Goal: Information Seeking & Learning: Check status

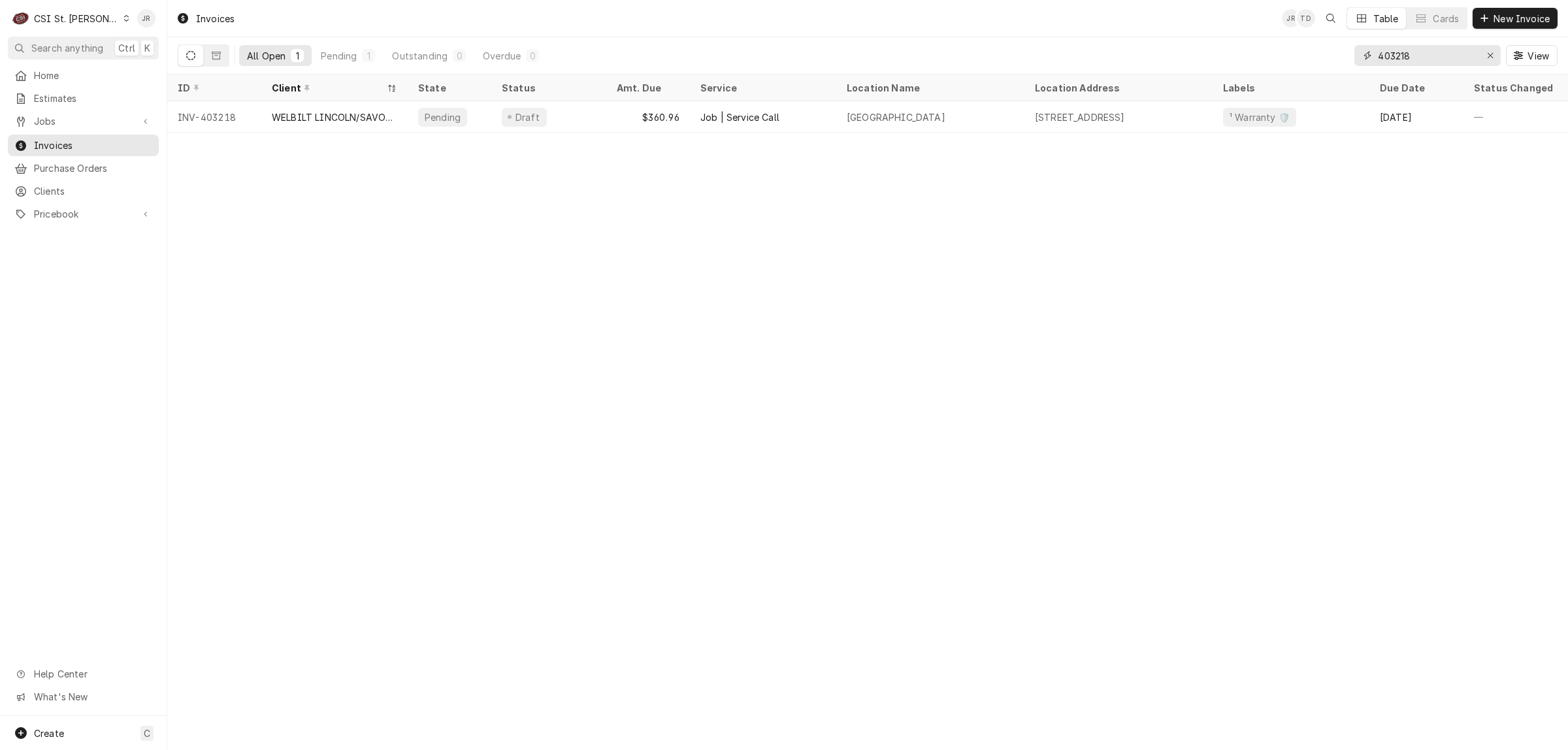
click at [1396, 56] on input "403218" at bounding box center [1426, 56] width 98 height 21
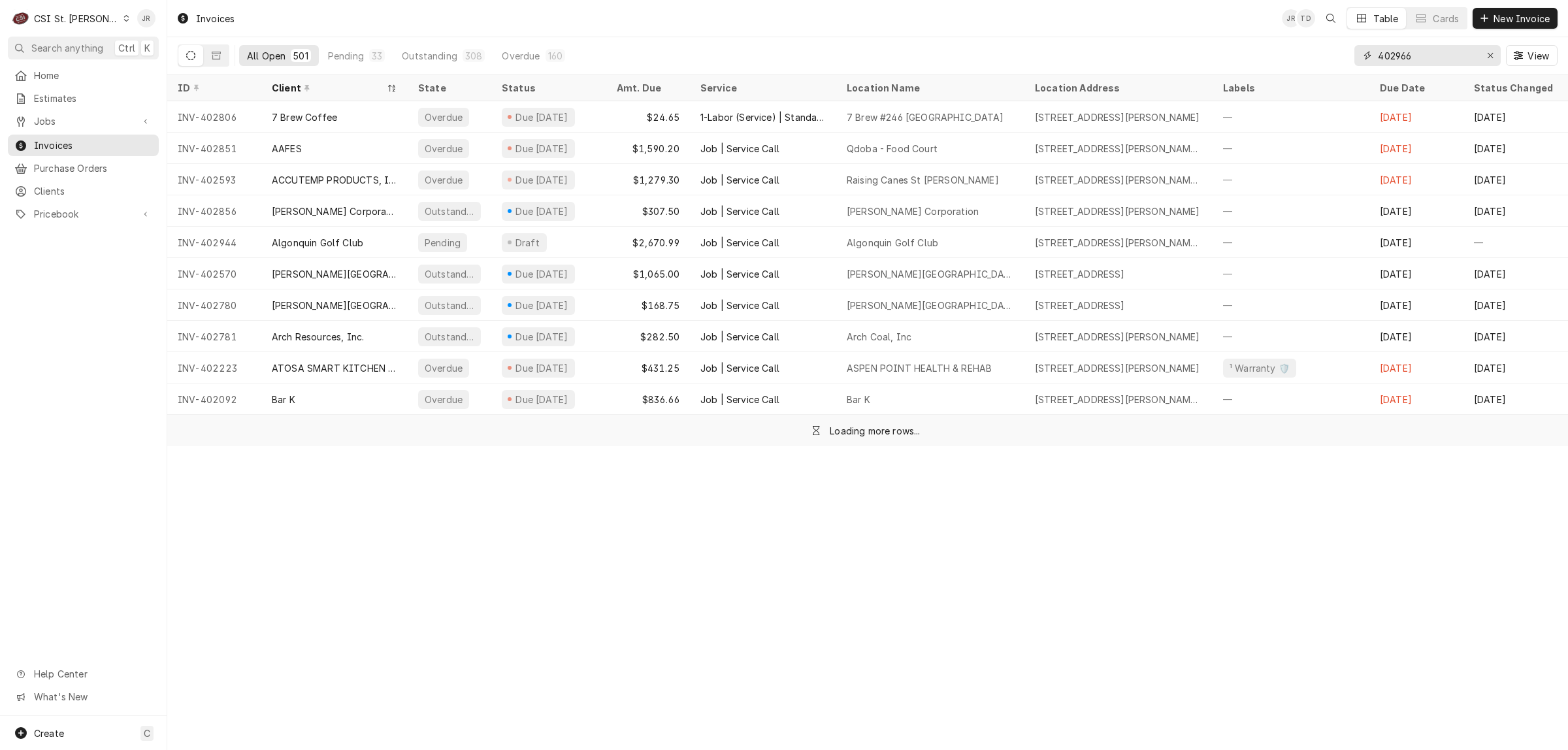
type input "402966"
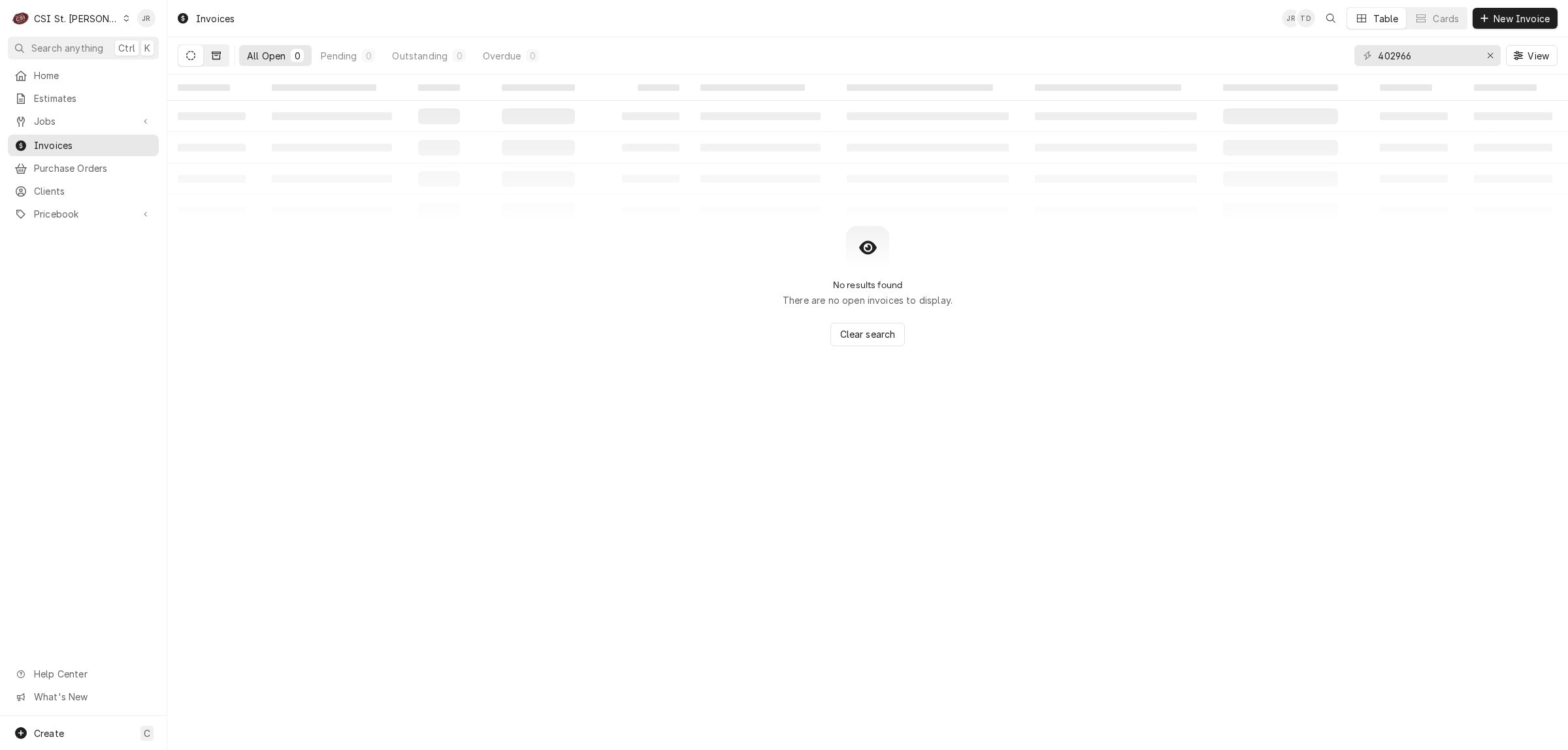
click at [215, 53] on icon "Dynamic Content Wrapper" at bounding box center [216, 56] width 10 height 10
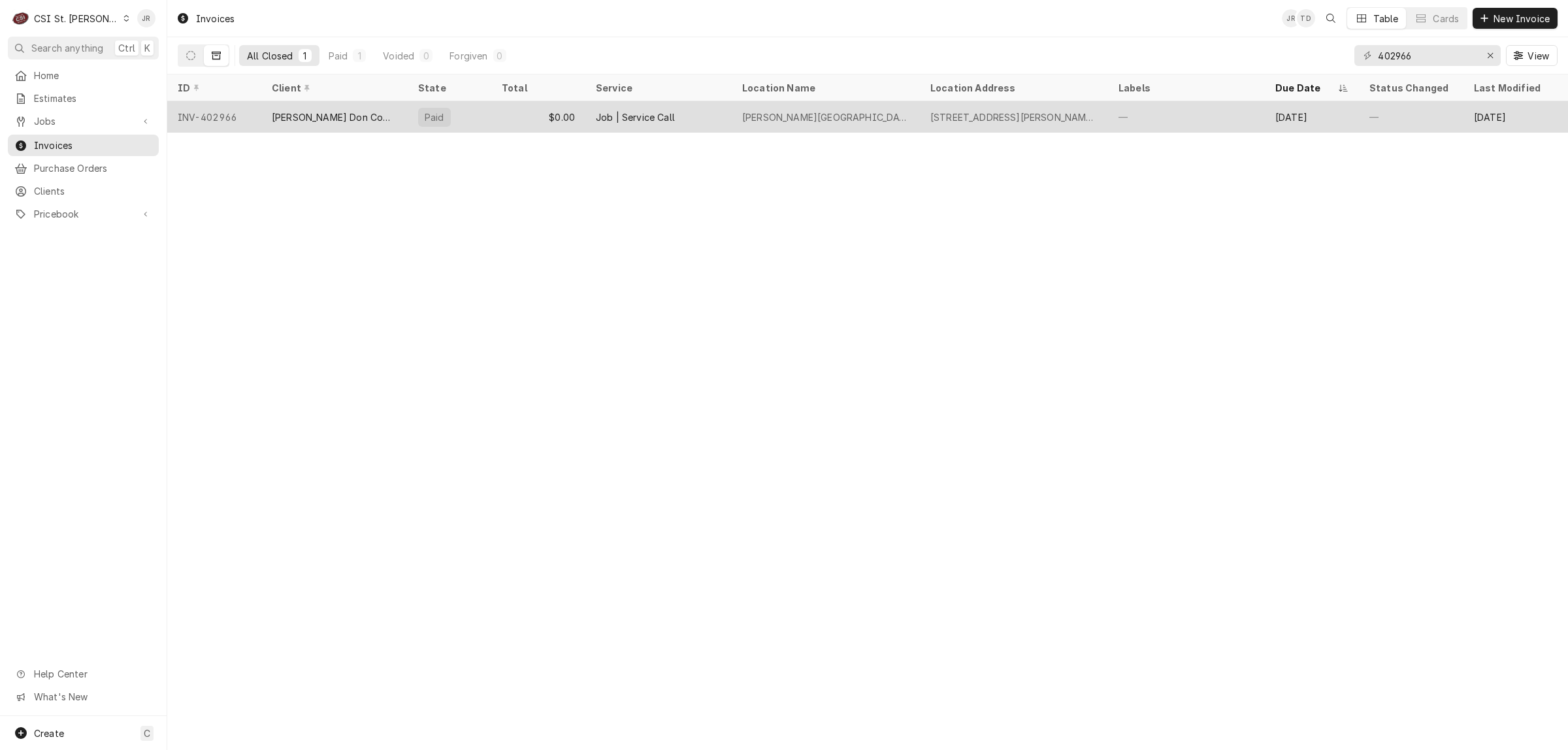
click at [727, 113] on div "Job | Service Call" at bounding box center [658, 116] width 146 height 31
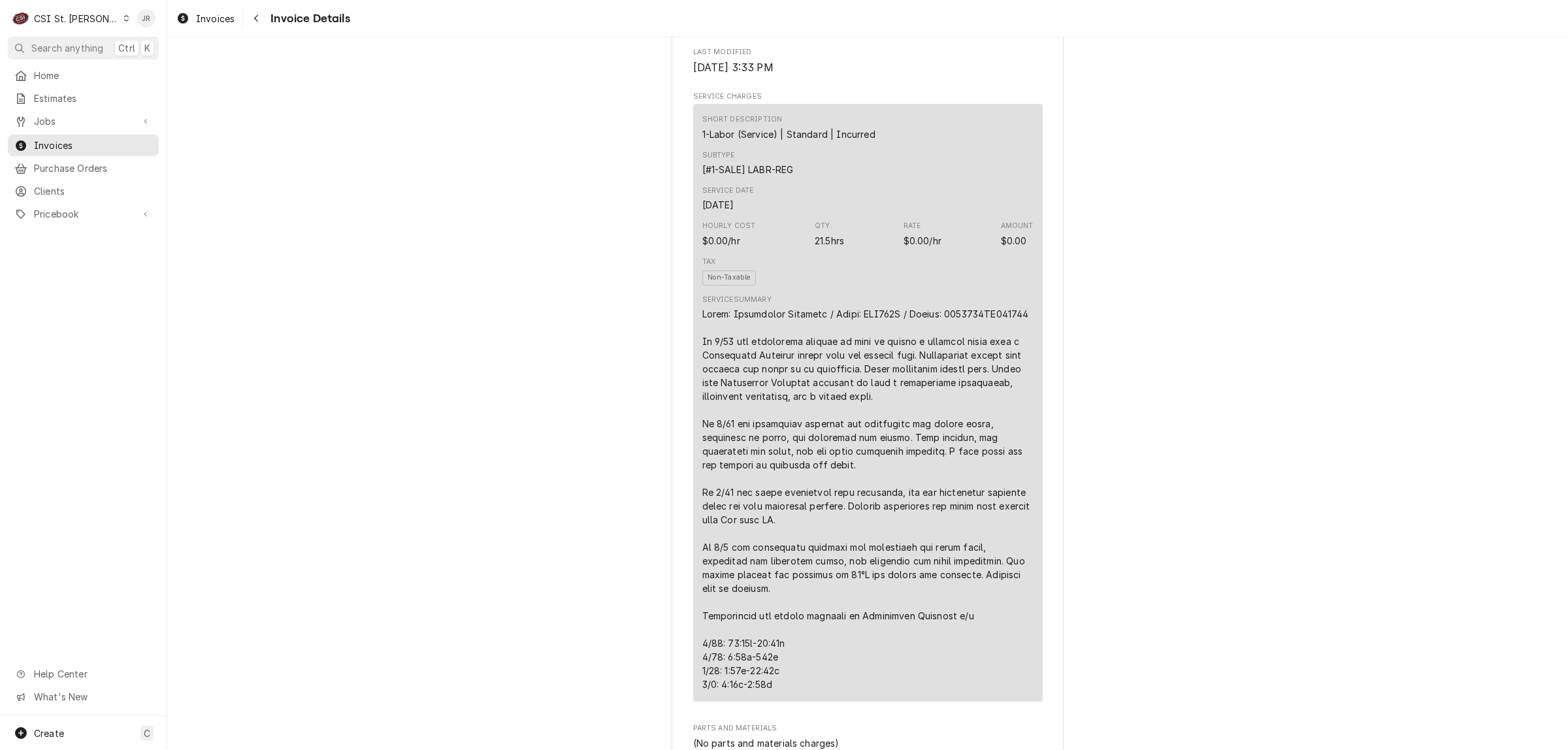
scroll to position [654, 0]
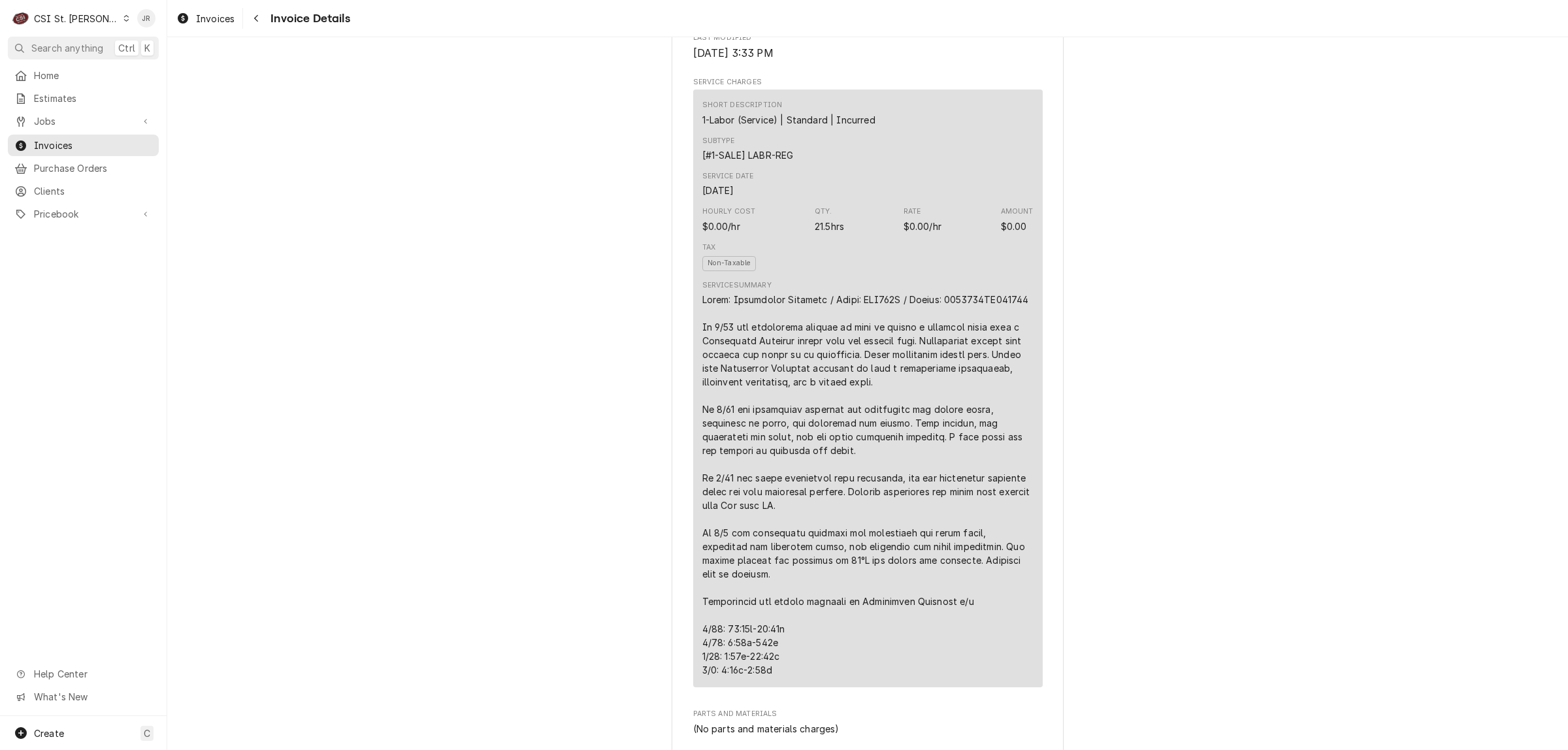
click at [83, 20] on div "CSI St. [PERSON_NAME]" at bounding box center [76, 18] width 85 height 14
click at [139, 25] on div "CSI [US_STATE][GEOGRAPHIC_DATA]" at bounding box center [201, 25] width 173 height 14
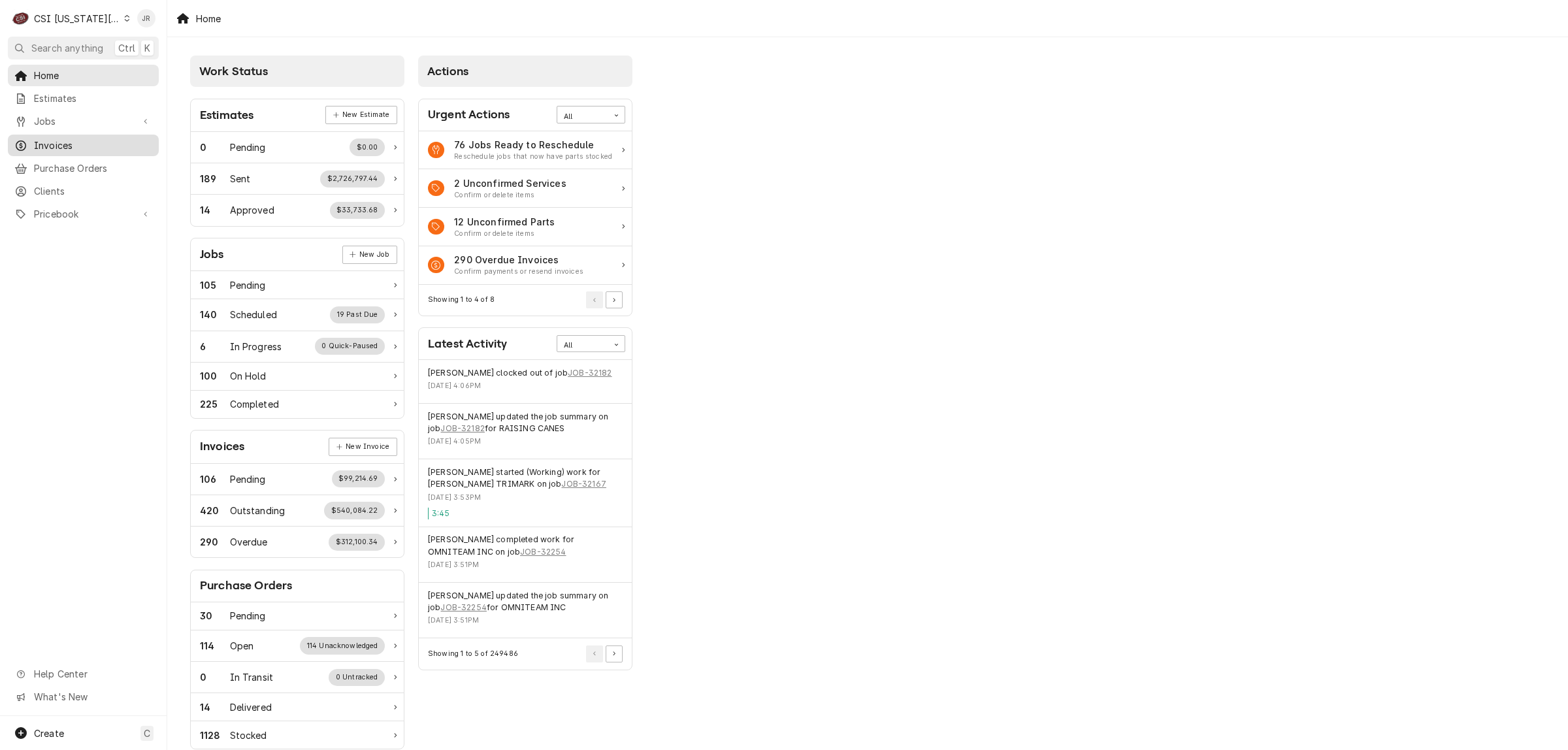
click at [65, 141] on span "Invoices" at bounding box center [93, 145] width 118 height 14
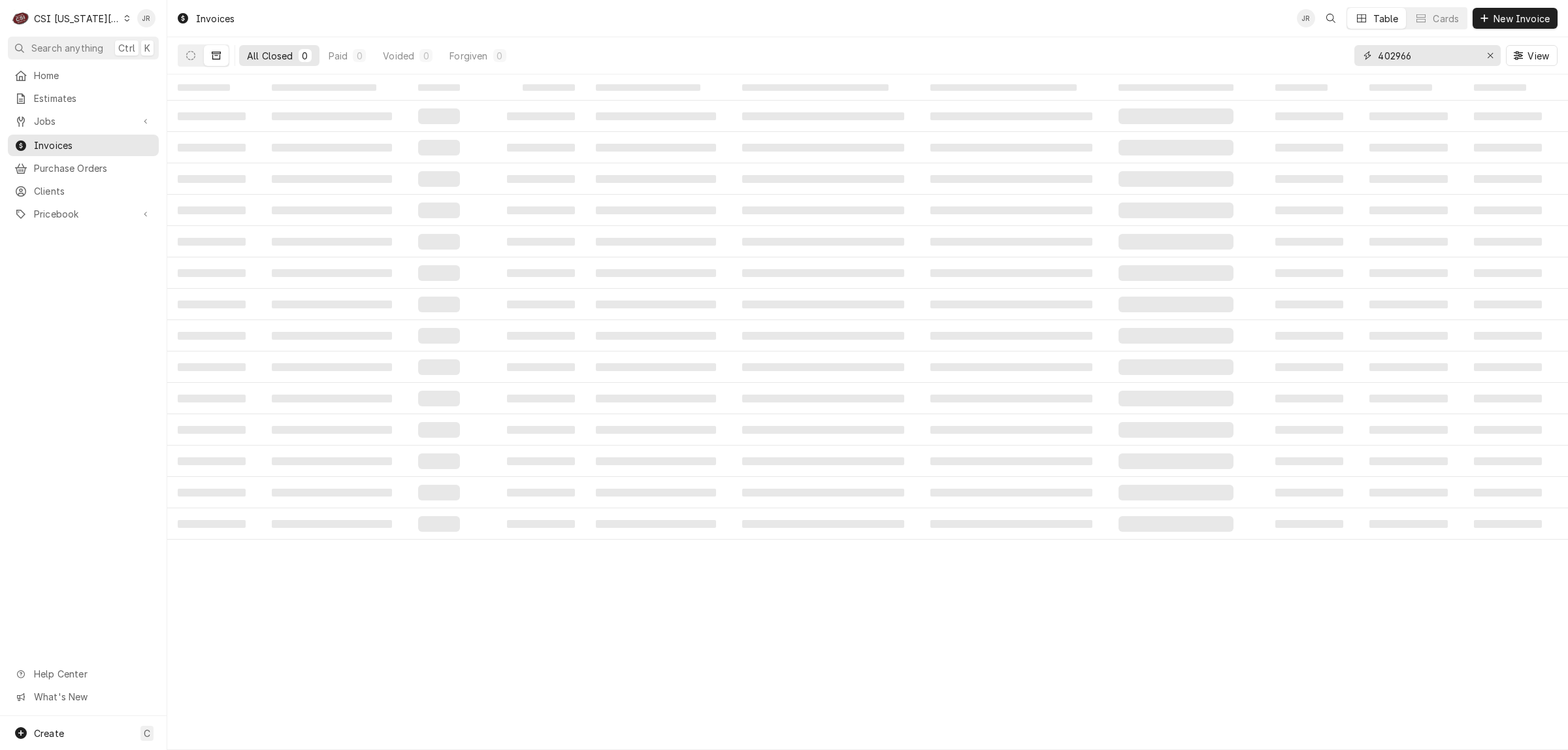
click at [1415, 53] on input "402966" at bounding box center [1426, 56] width 98 height 21
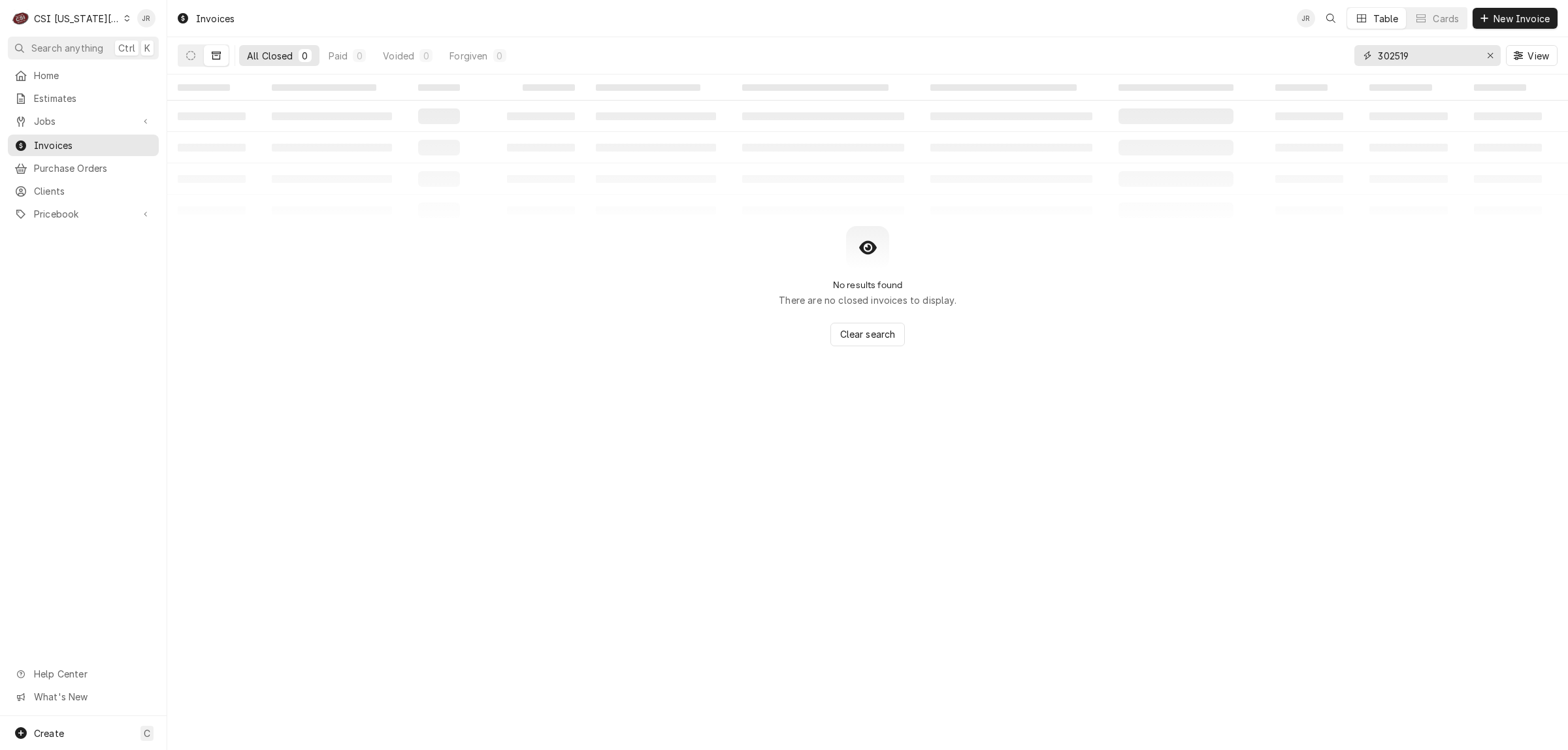
type input "302519"
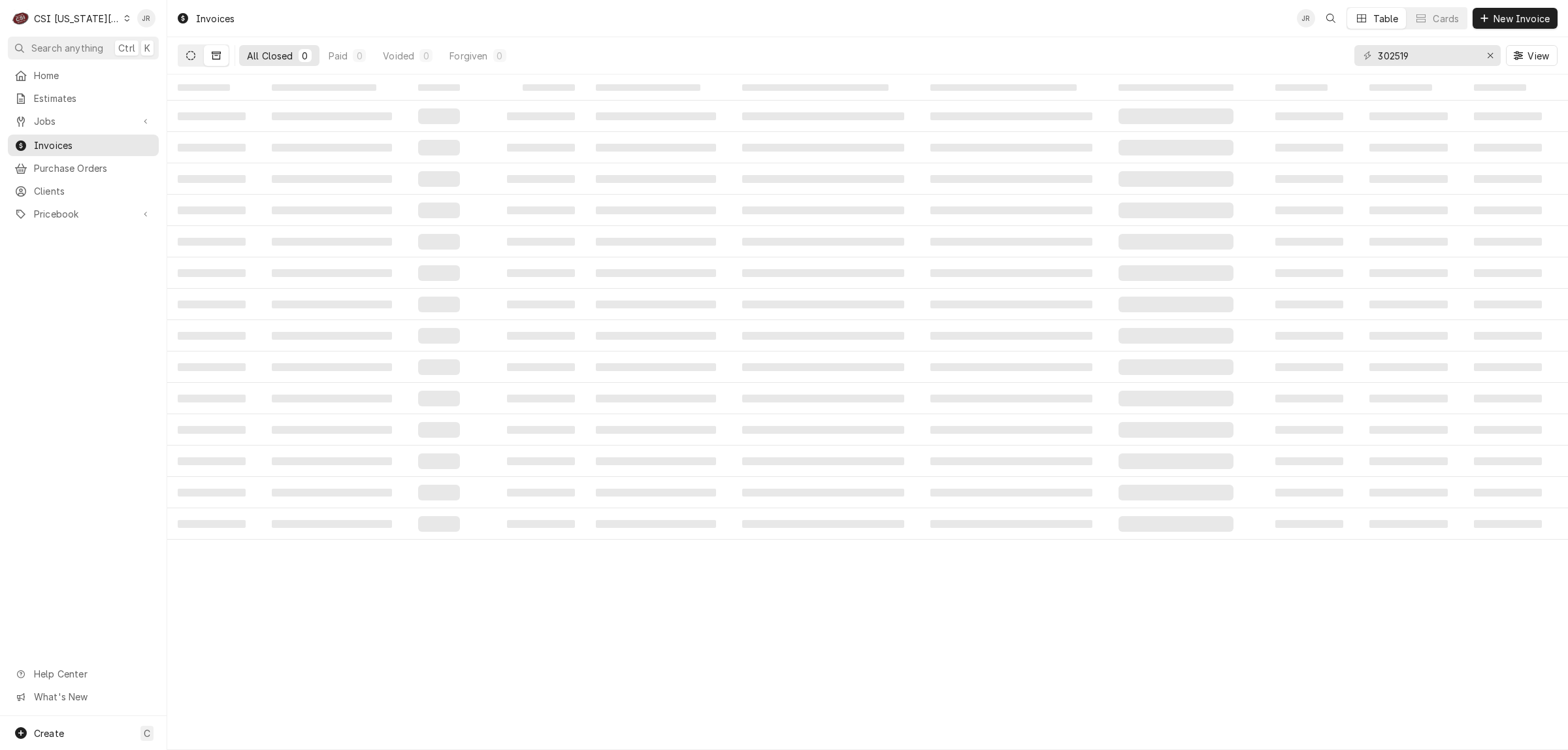
drag, startPoint x: 192, startPoint y: 59, endPoint x: 187, endPoint y: 53, distance: 7.8
click at [190, 57] on icon "Dynamic Content Wrapper" at bounding box center [191, 56] width 10 height 10
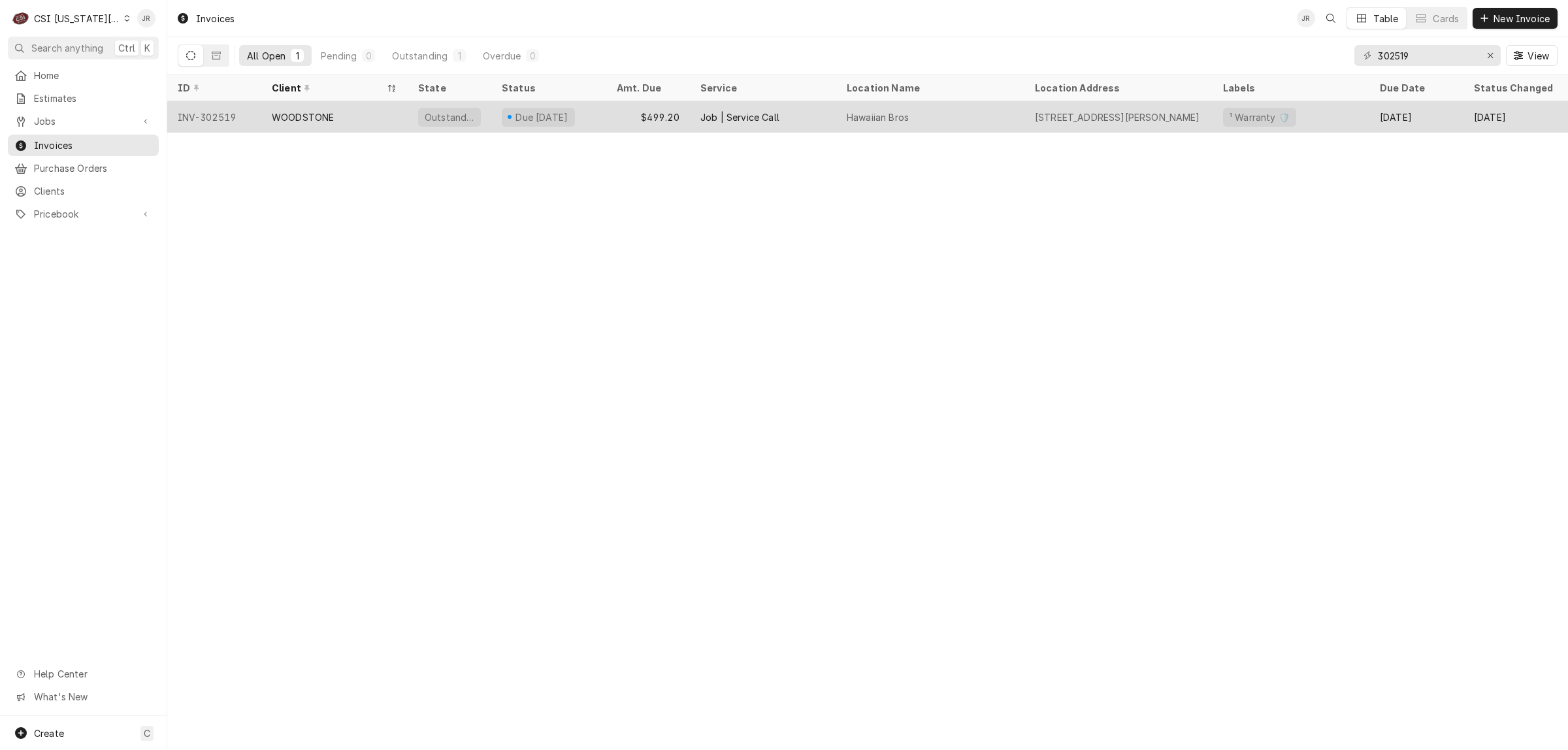
click at [765, 111] on div "Job | Service Call" at bounding box center [739, 117] width 79 height 14
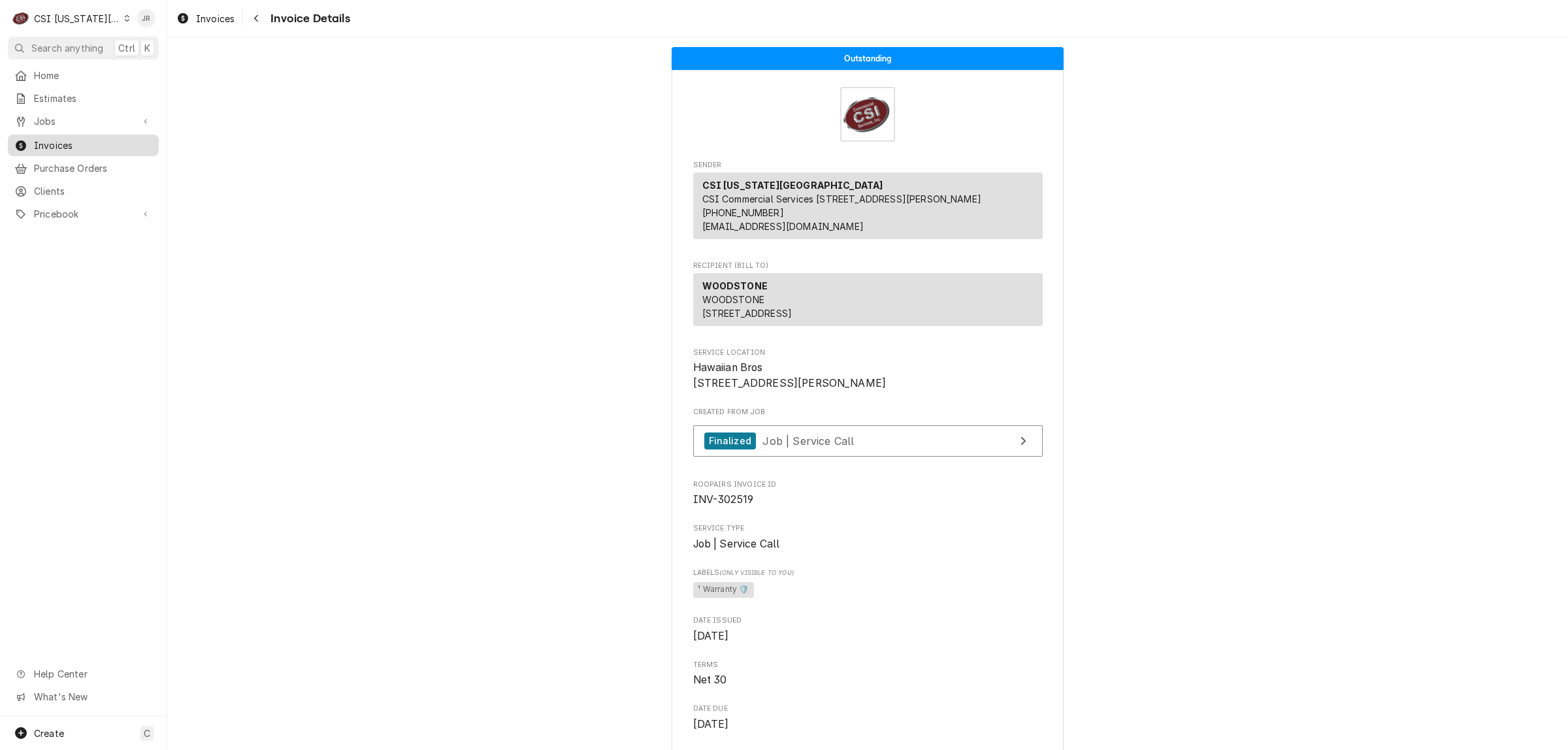
click at [54, 138] on span "Invoices" at bounding box center [93, 145] width 118 height 14
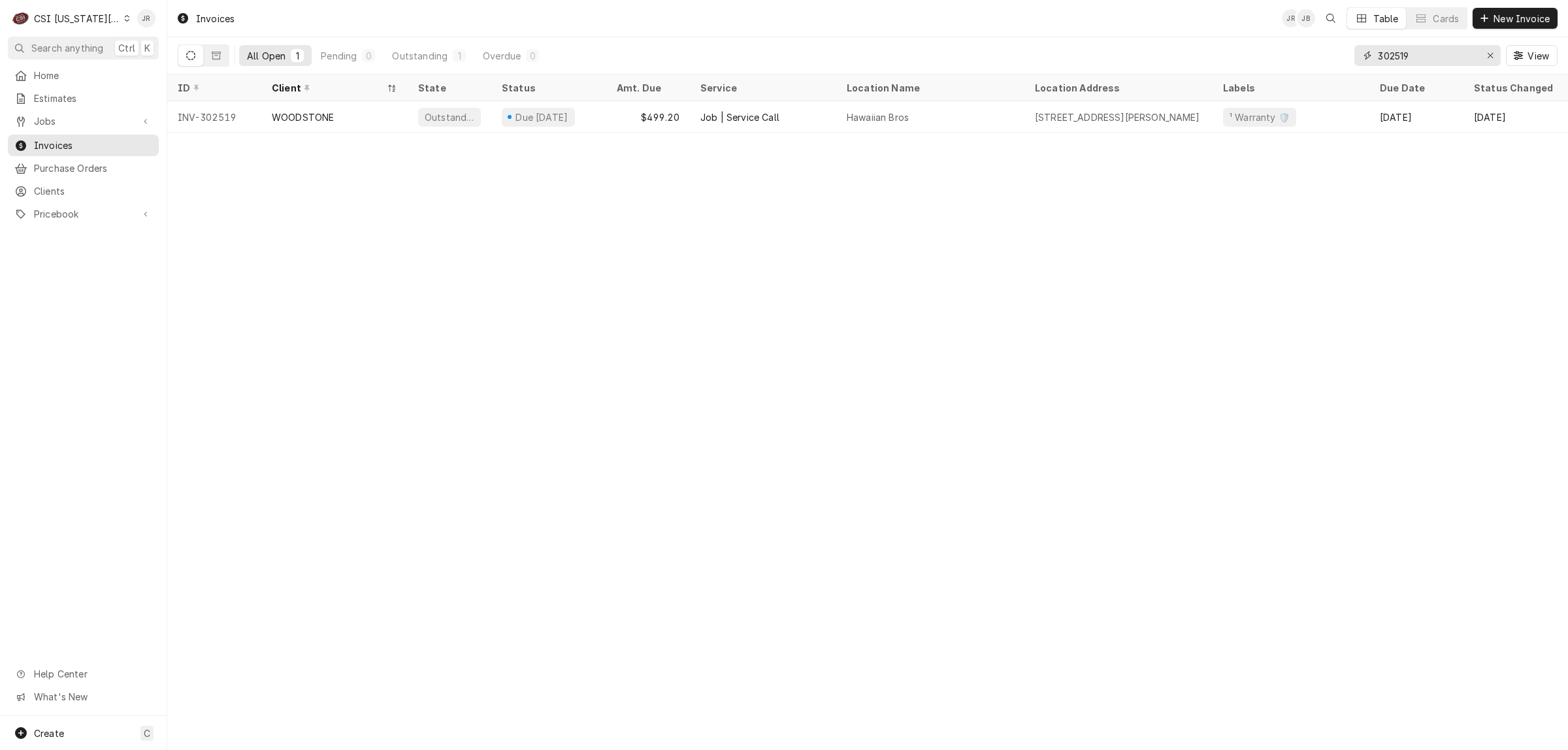
click at [1399, 53] on input "302519" at bounding box center [1426, 56] width 98 height 21
paste input "36"
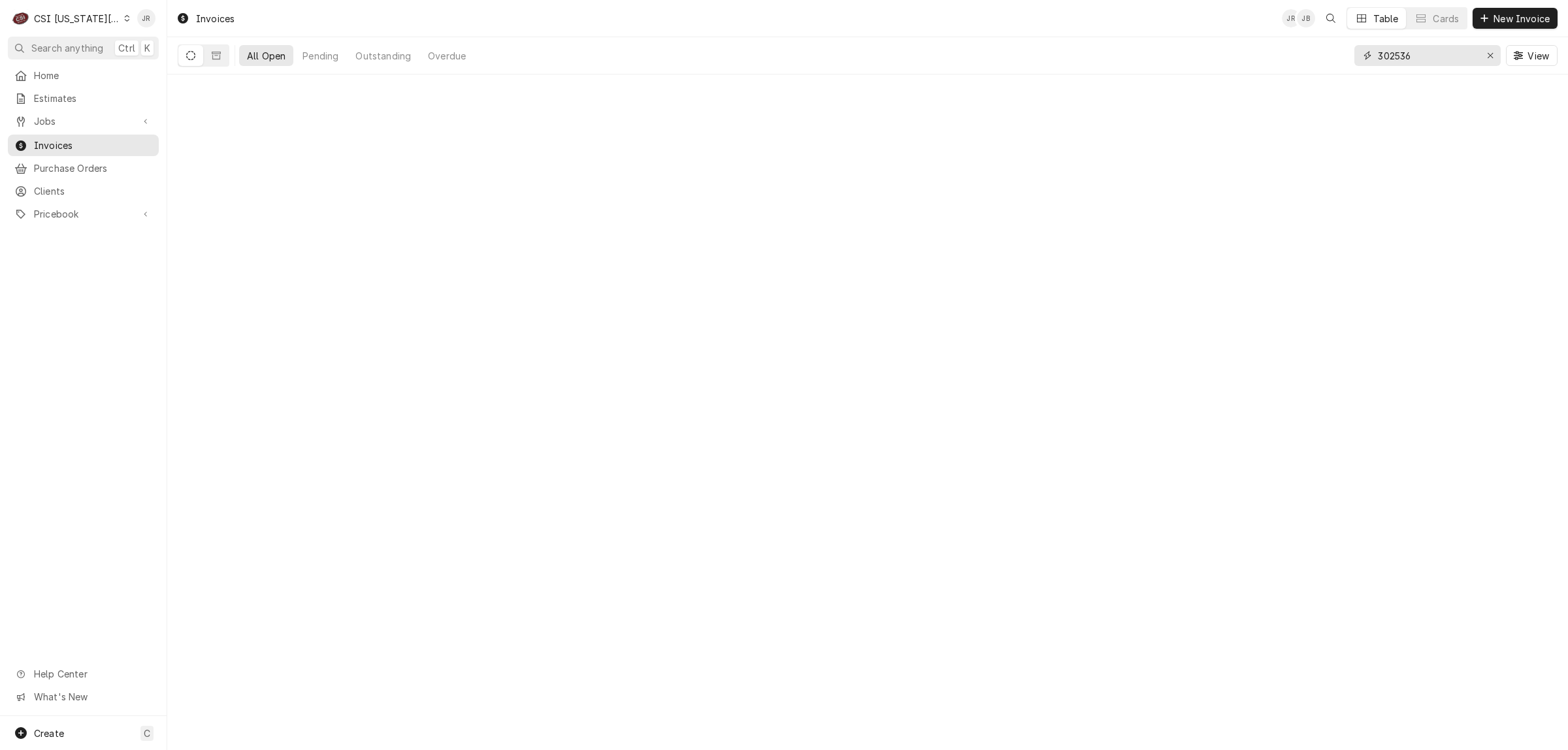
type input "302536"
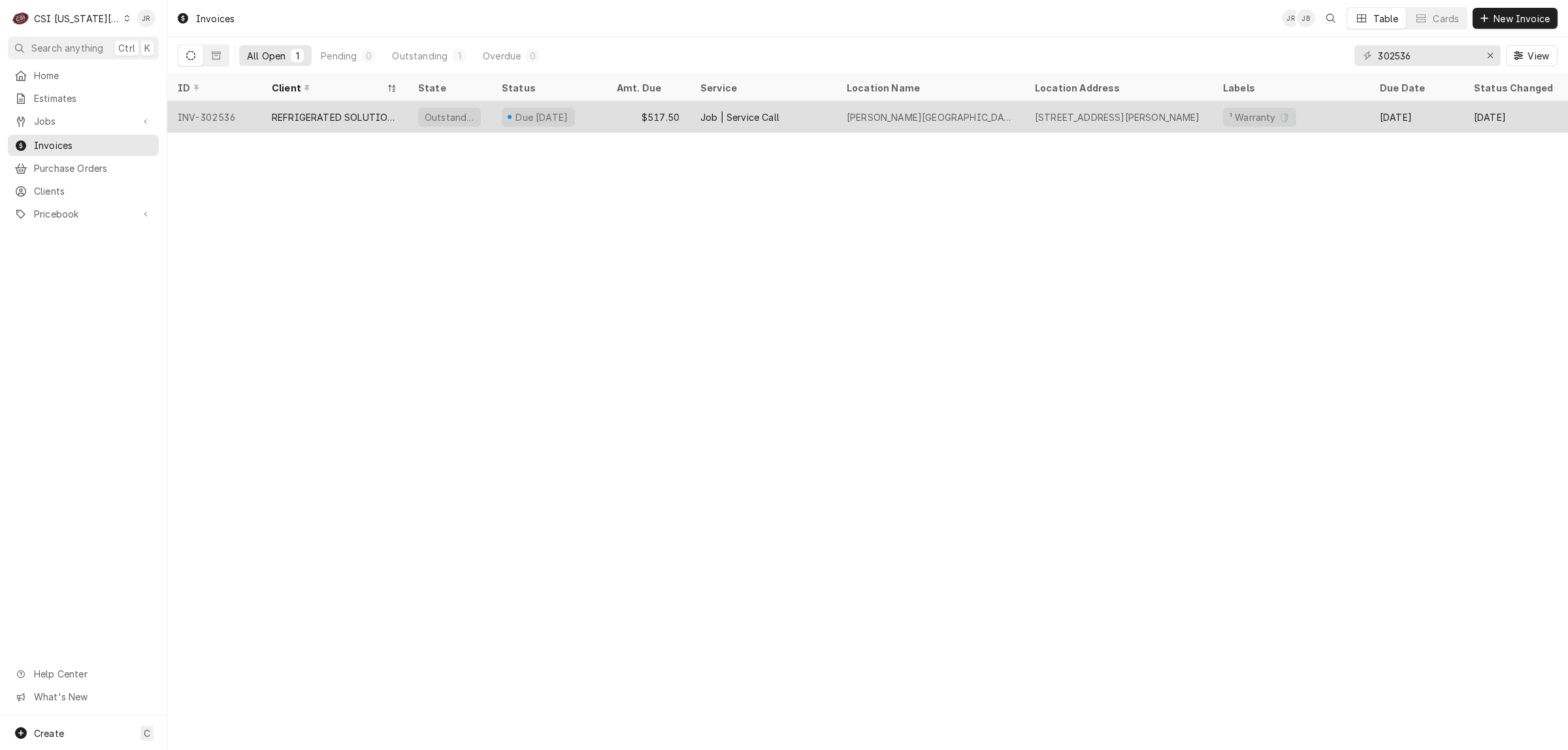
click at [287, 118] on div "REFRIGERATED SOLUTIONS GROUP (2)" at bounding box center [335, 117] width 126 height 14
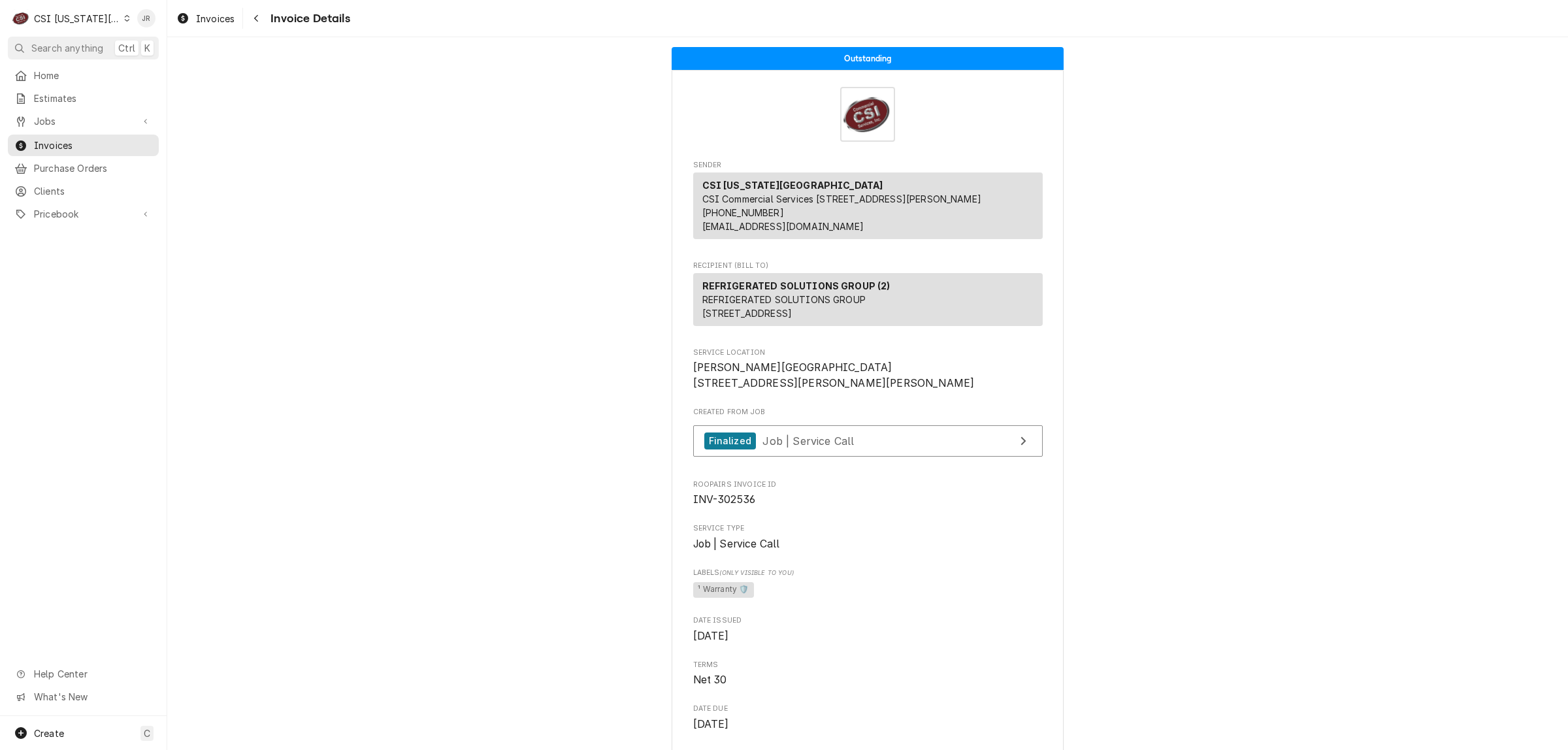
click at [742, 506] on span "INV-302536" at bounding box center [724, 499] width 63 height 13
copy span "302536"
click at [60, 138] on span "Invoices" at bounding box center [93, 145] width 118 height 14
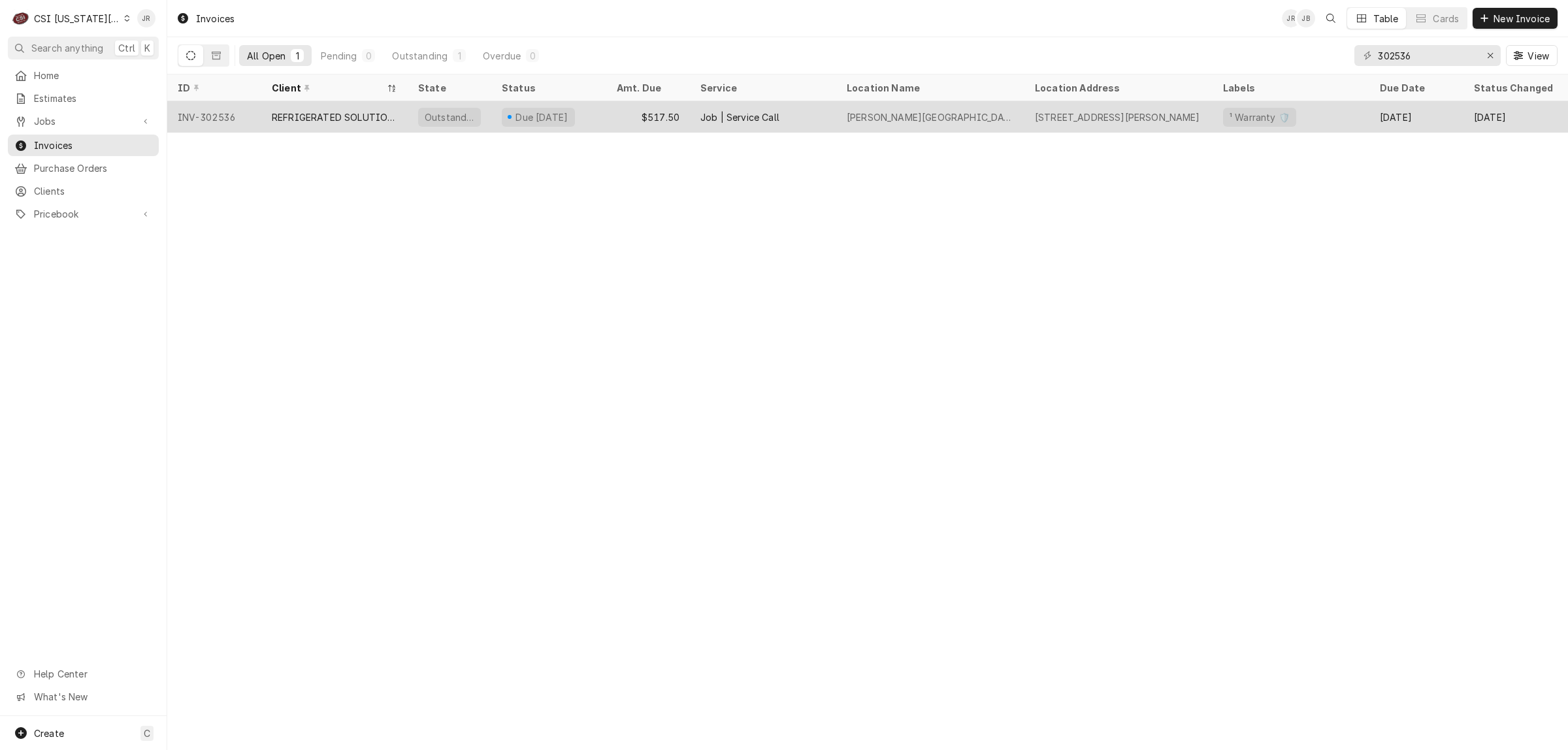
click at [472, 119] on div "Outstanding" at bounding box center [449, 117] width 52 height 14
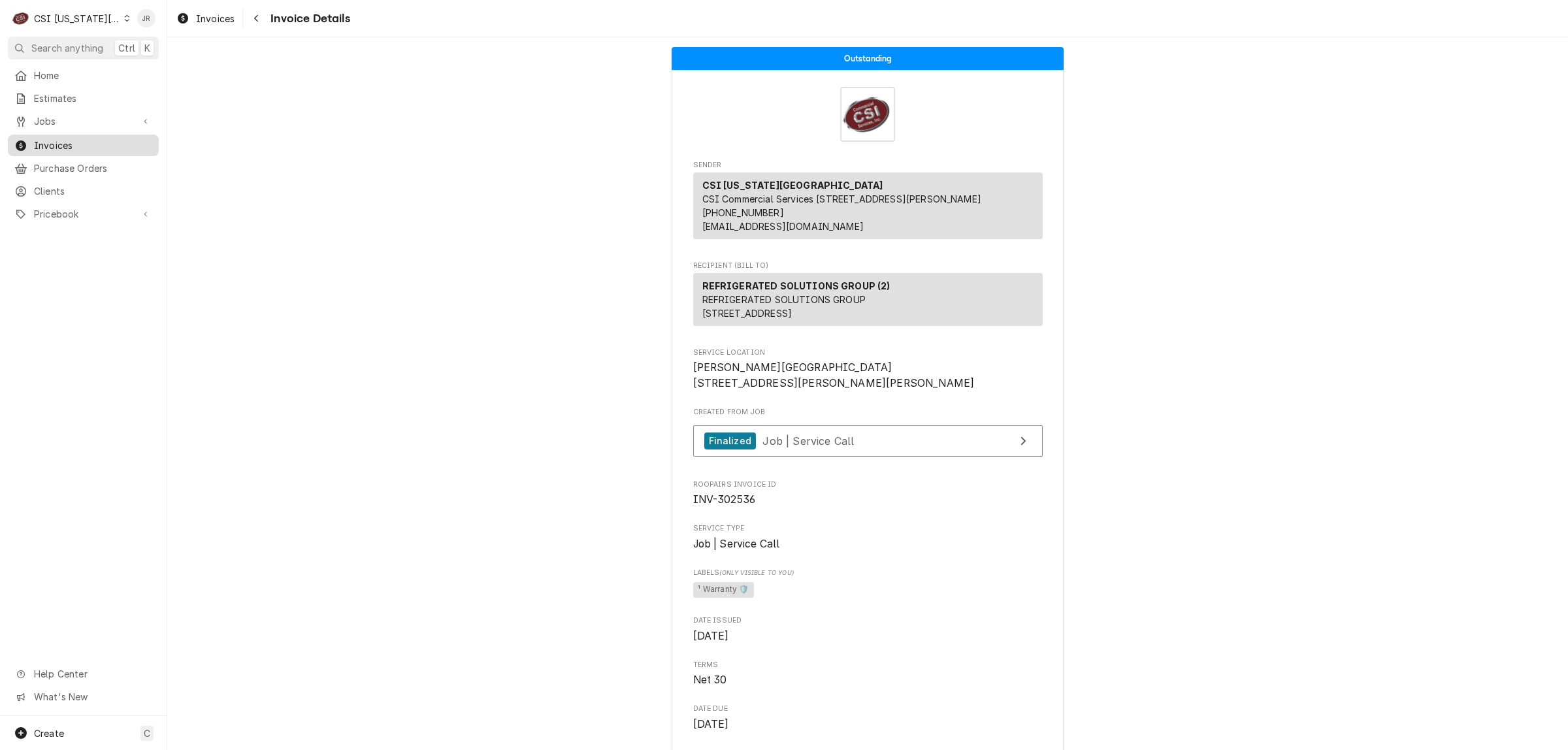
click at [45, 138] on span "Invoices" at bounding box center [93, 145] width 118 height 14
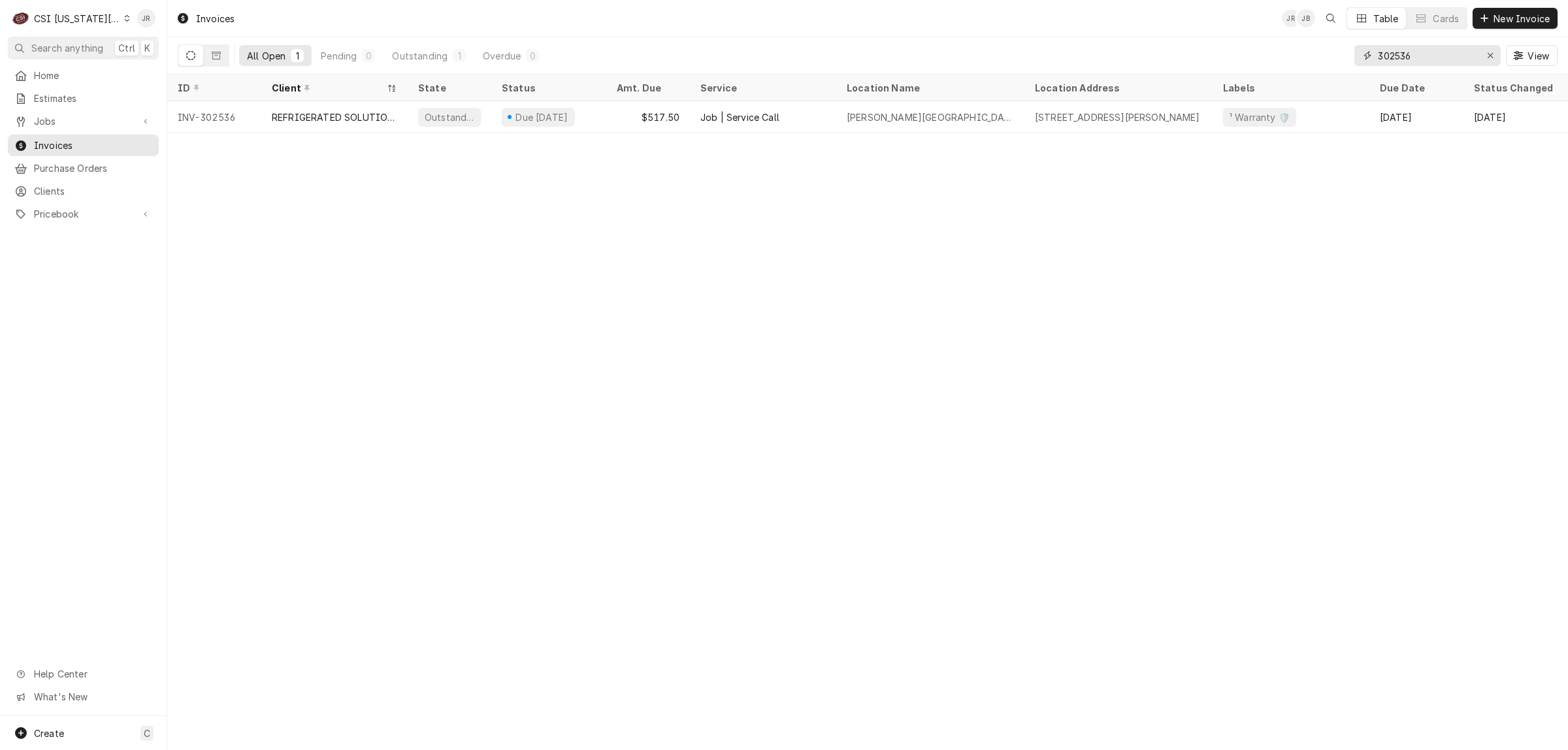
click at [1406, 51] on input "302536" at bounding box center [1426, 56] width 98 height 21
click at [1412, 60] on input "302536" at bounding box center [1426, 56] width 98 height 21
click at [1412, 57] on input "302536" at bounding box center [1426, 56] width 98 height 21
click at [1413, 54] on input "302536" at bounding box center [1426, 56] width 98 height 21
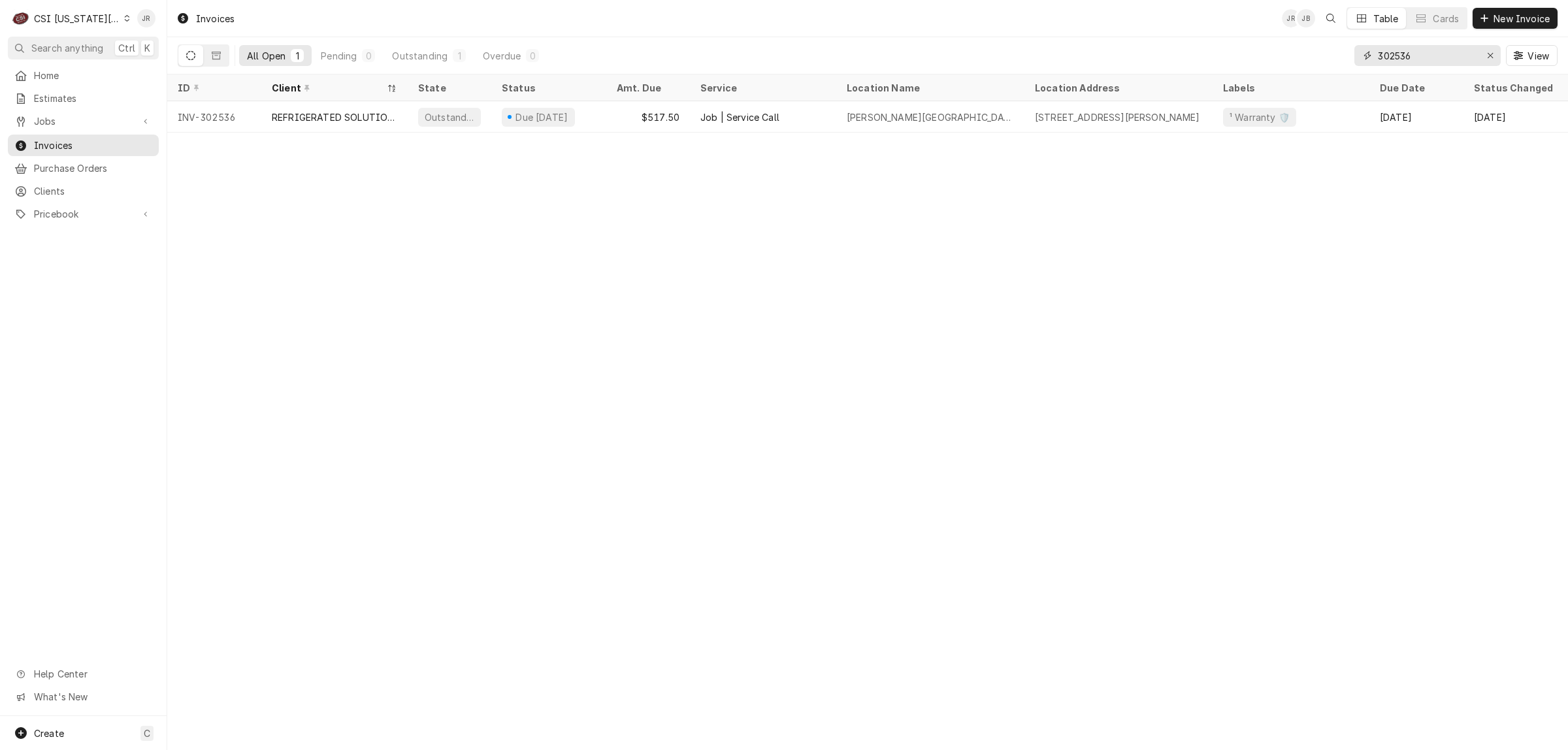
click at [1412, 53] on input "302536" at bounding box center [1426, 56] width 98 height 21
click at [1411, 53] on input "302536" at bounding box center [1426, 56] width 98 height 21
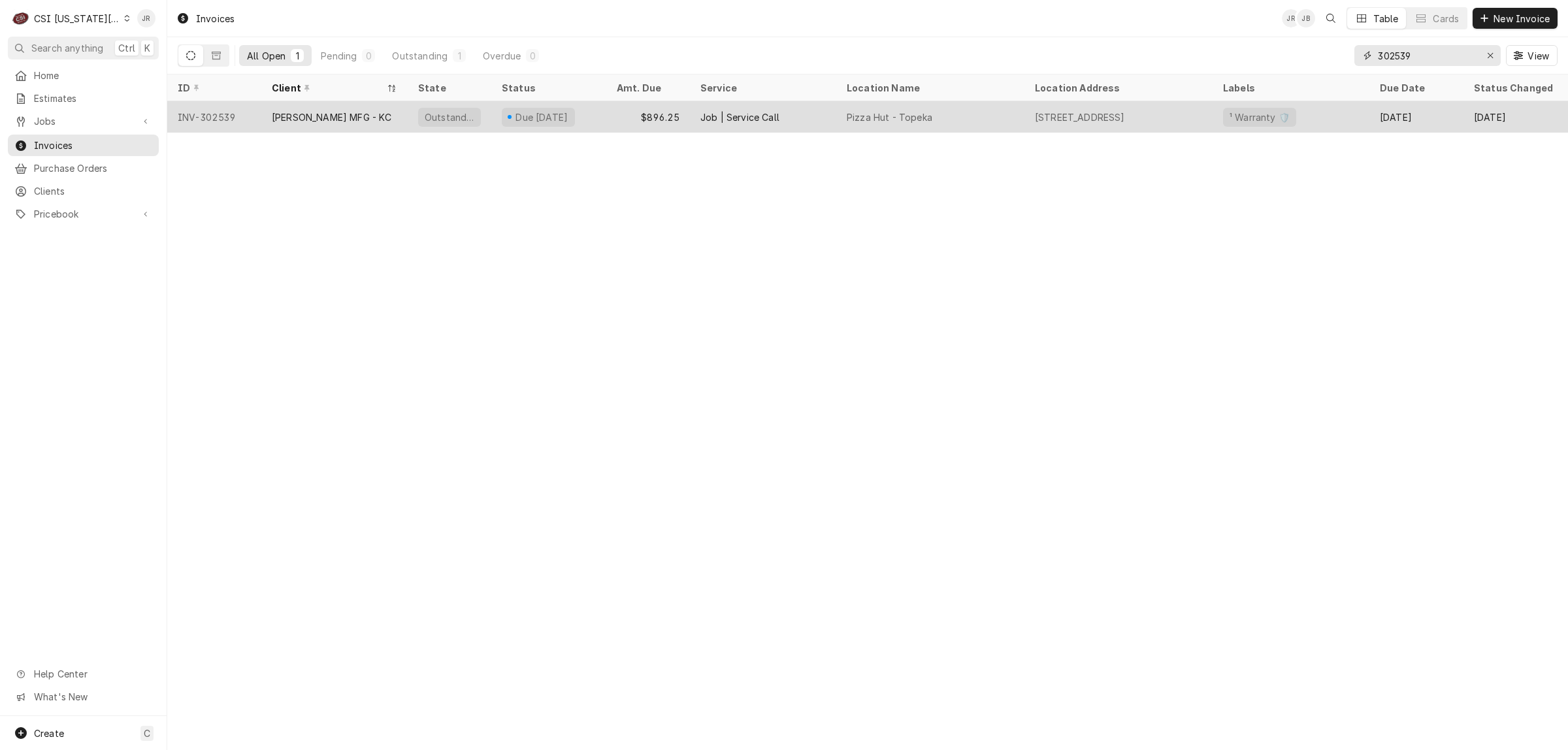
type input "302539"
click at [510, 112] on div "Due in 23 days" at bounding box center [538, 118] width 73 height 19
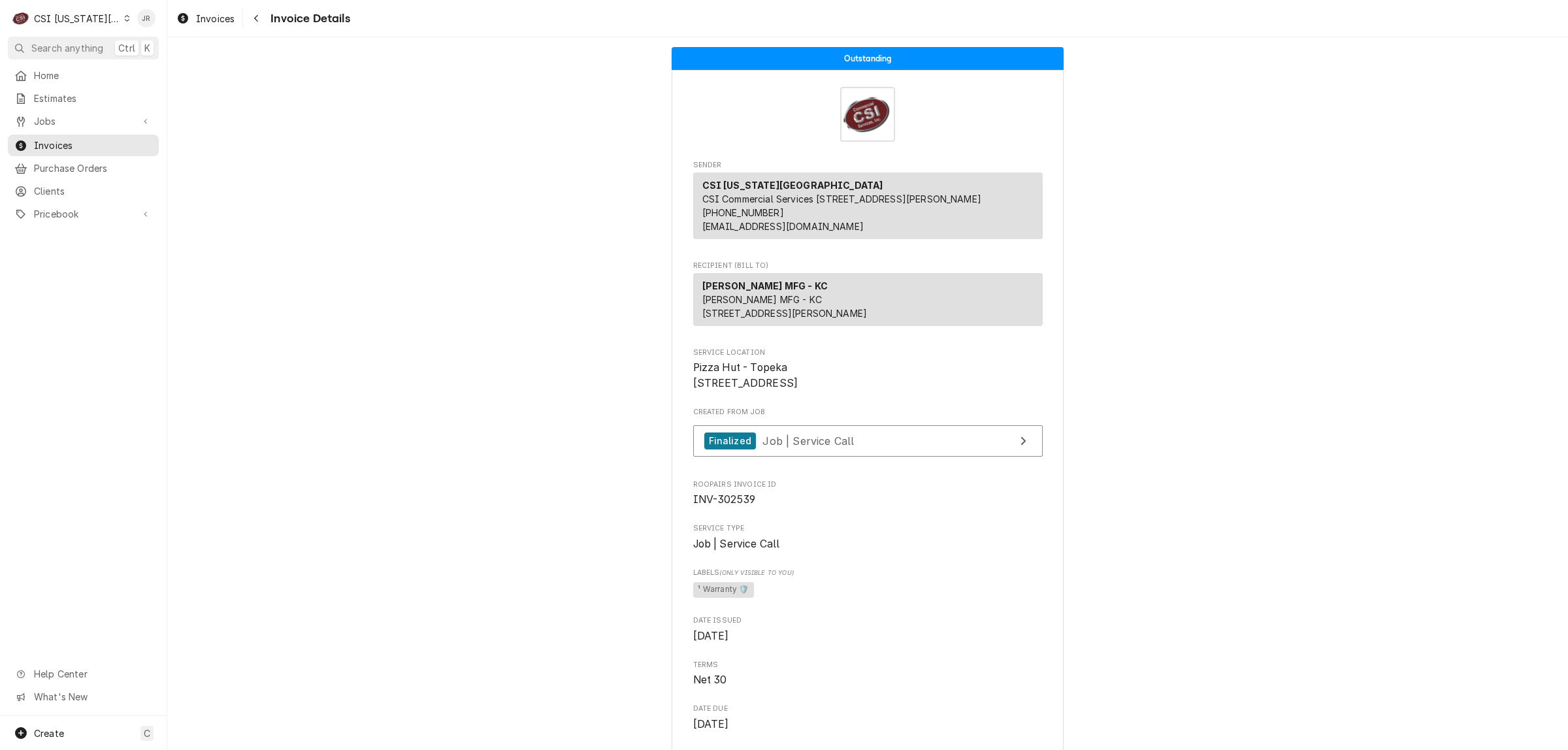
click at [740, 506] on span "INV-302539" at bounding box center [724, 499] width 63 height 13
copy span "302539"
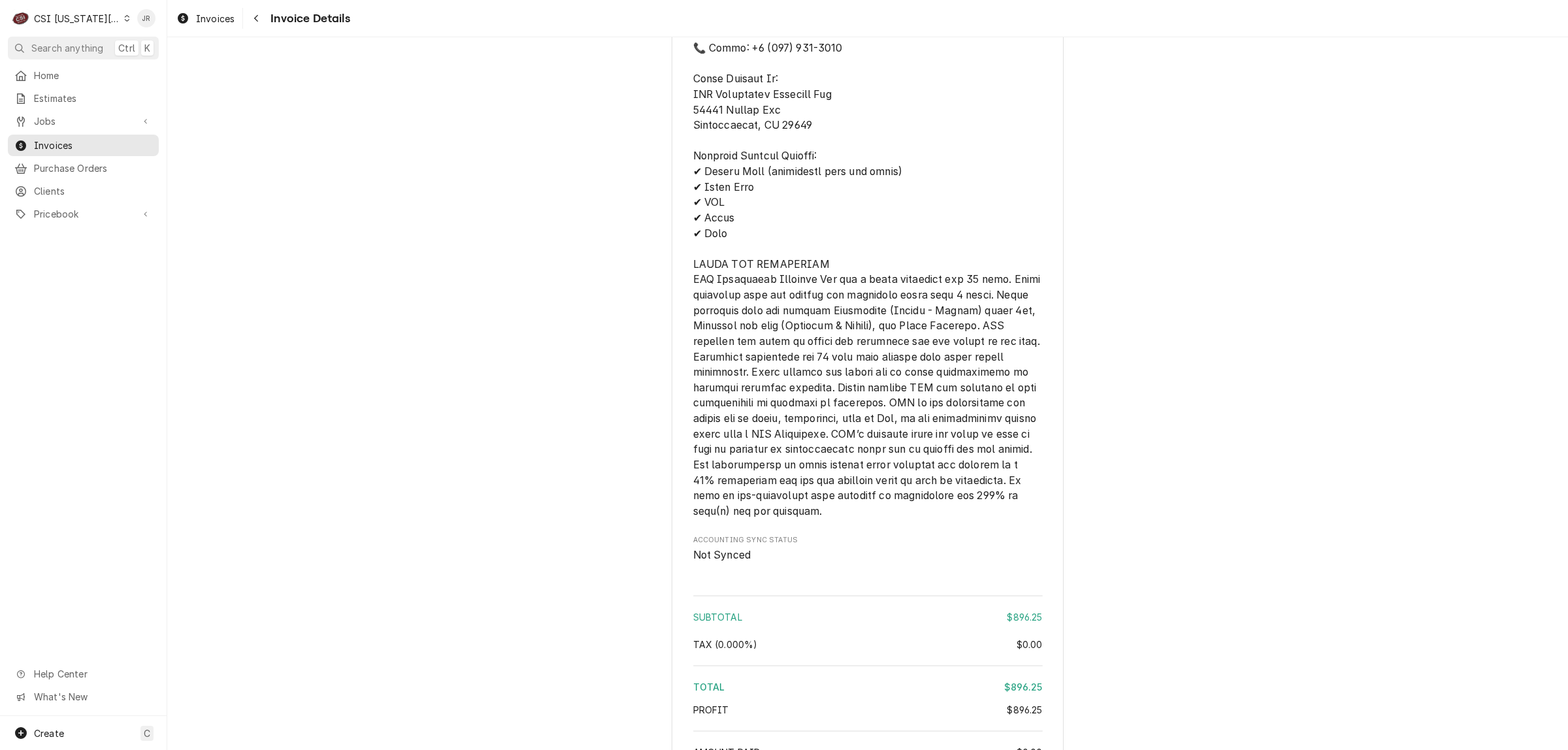
scroll to position [2097, 0]
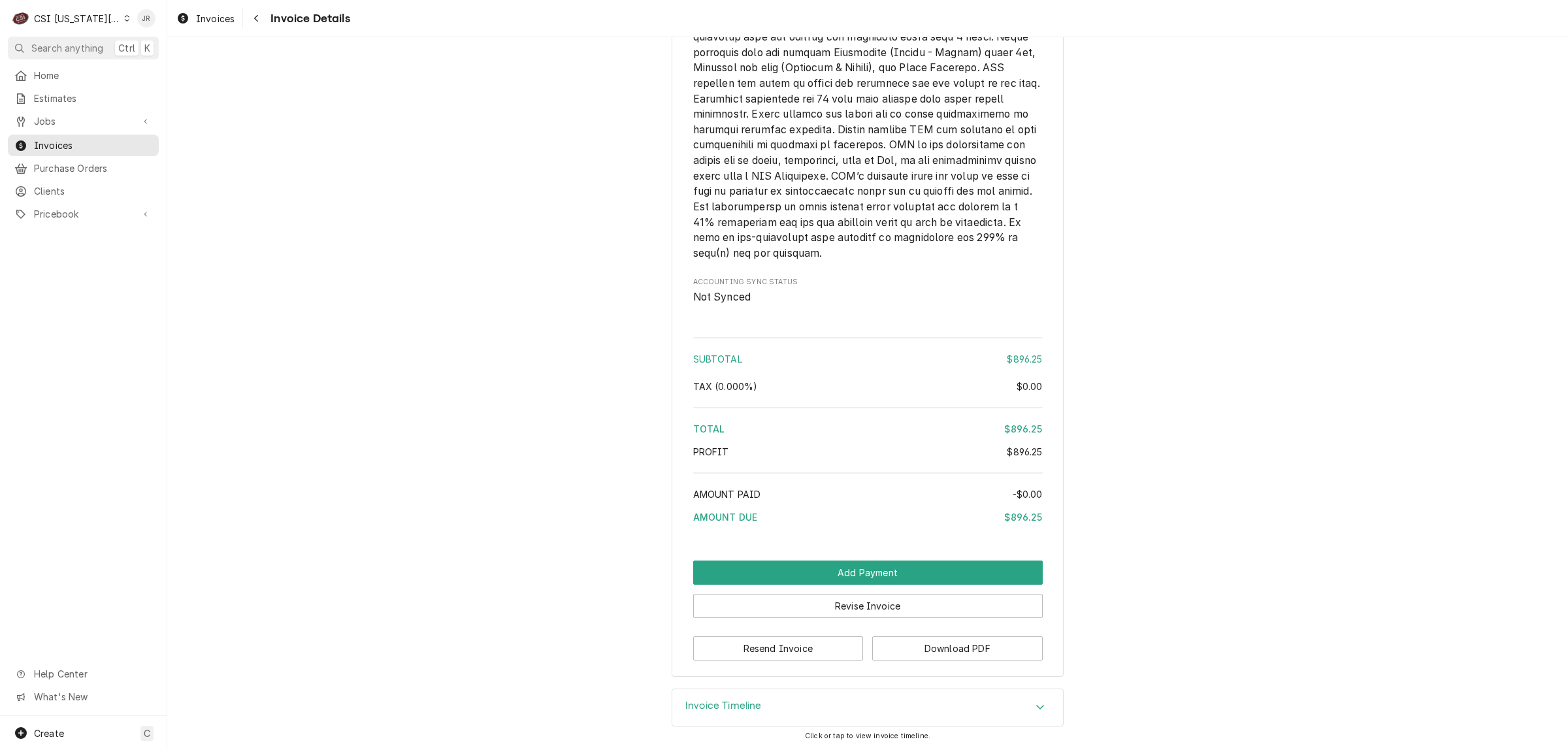
click at [730, 709] on h3 "Invoice Timeline" at bounding box center [724, 706] width 76 height 13
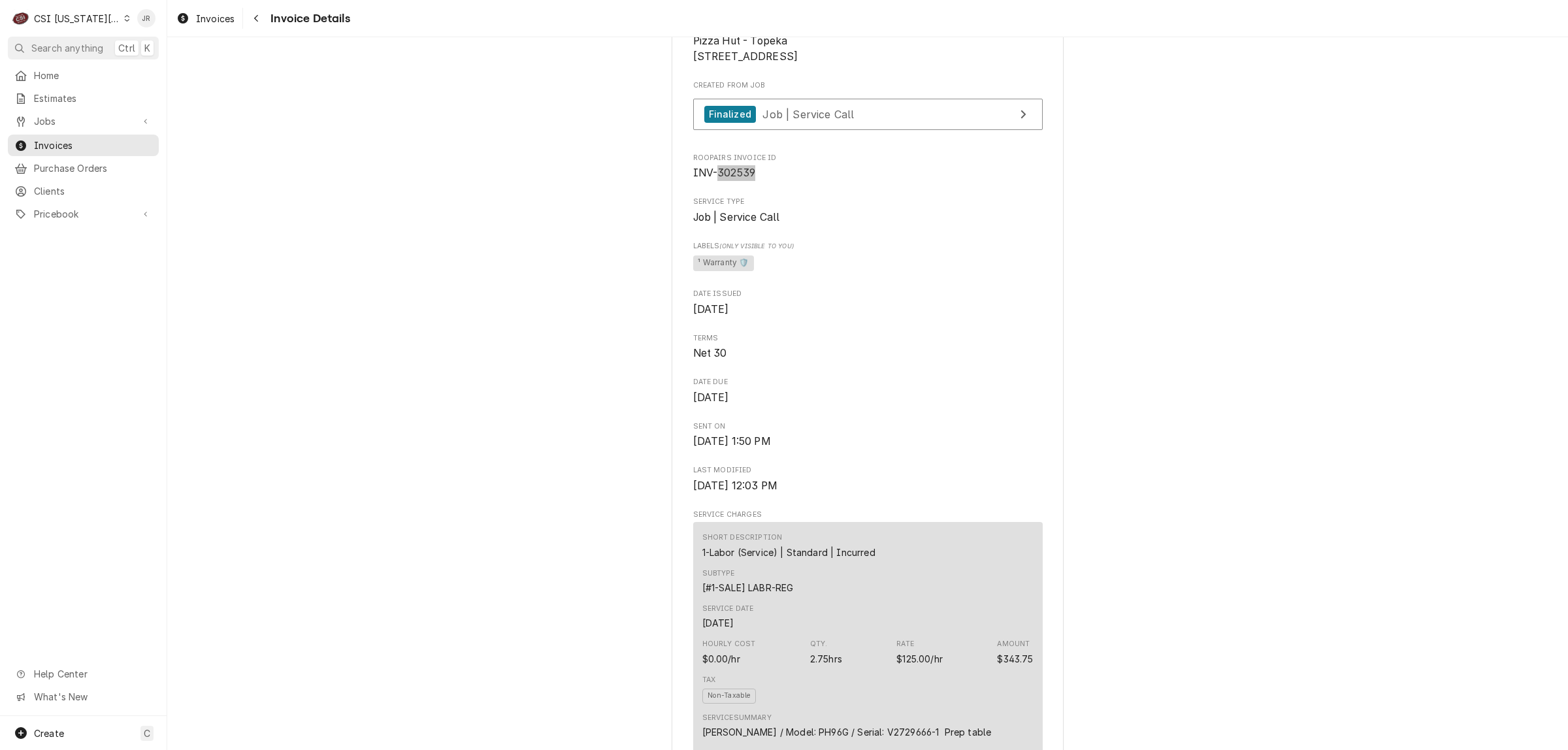
scroll to position [125, 0]
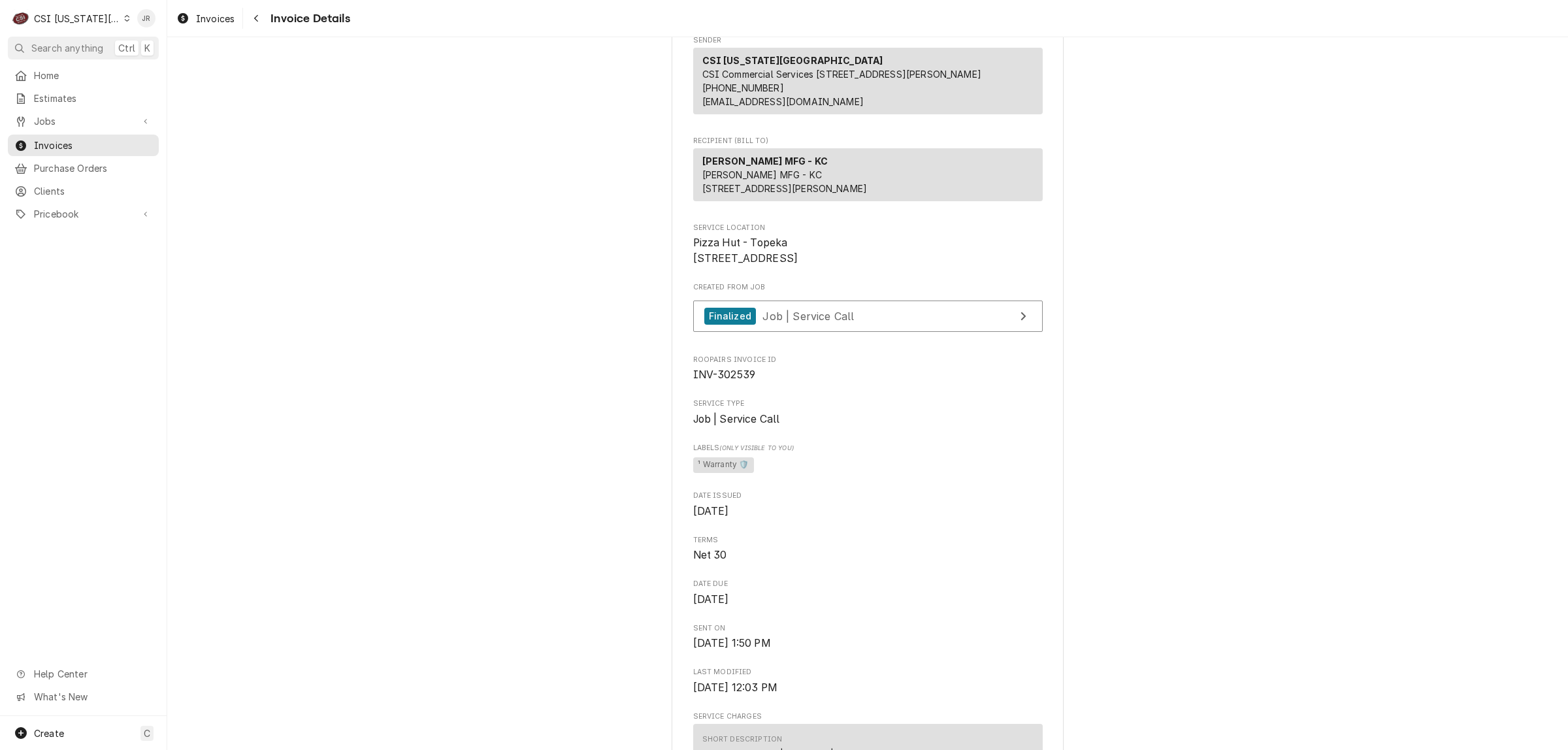
click at [719, 166] on strong "RANDELL MFG - KC" at bounding box center [765, 161] width 126 height 11
copy strong "RANDELL"
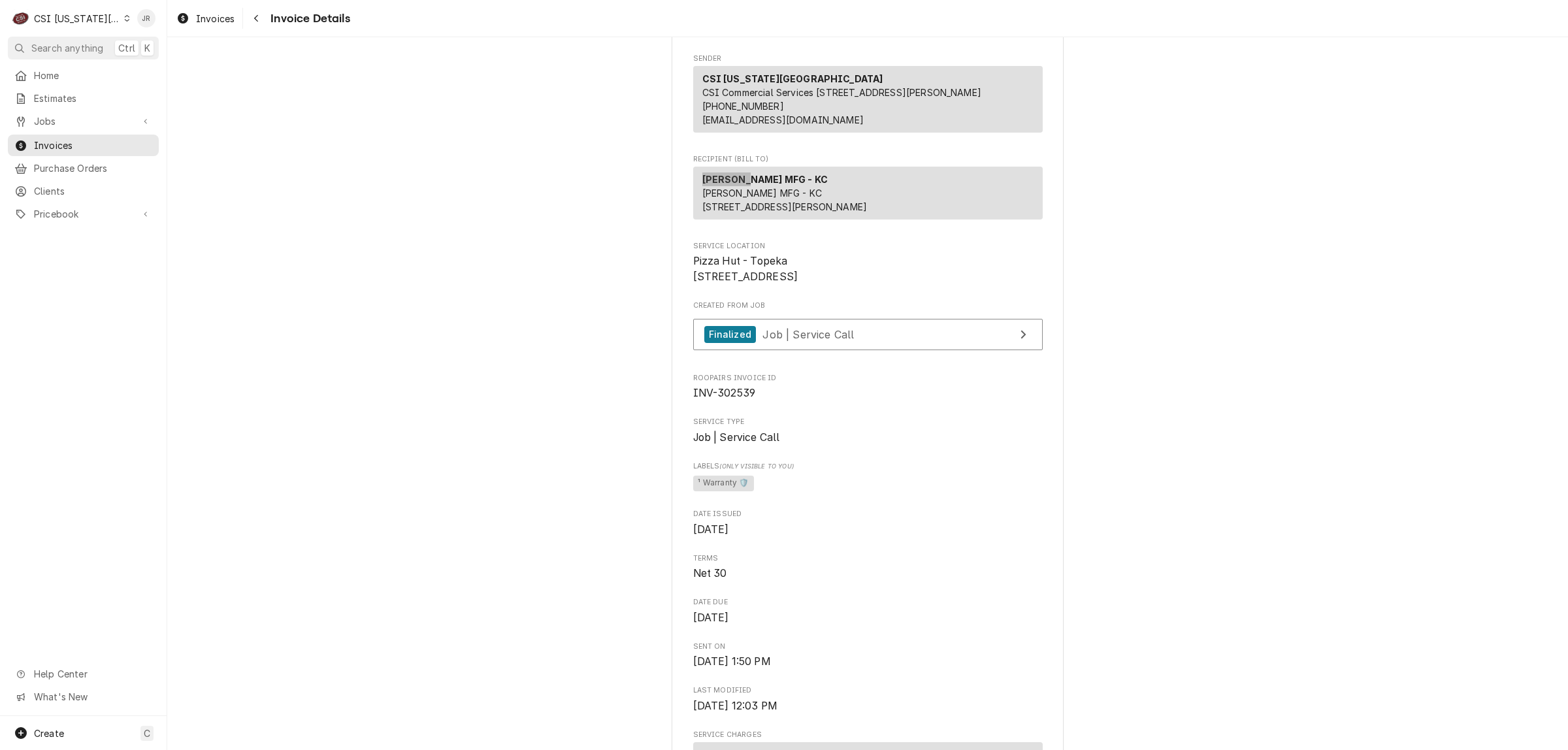
scroll to position [0, 0]
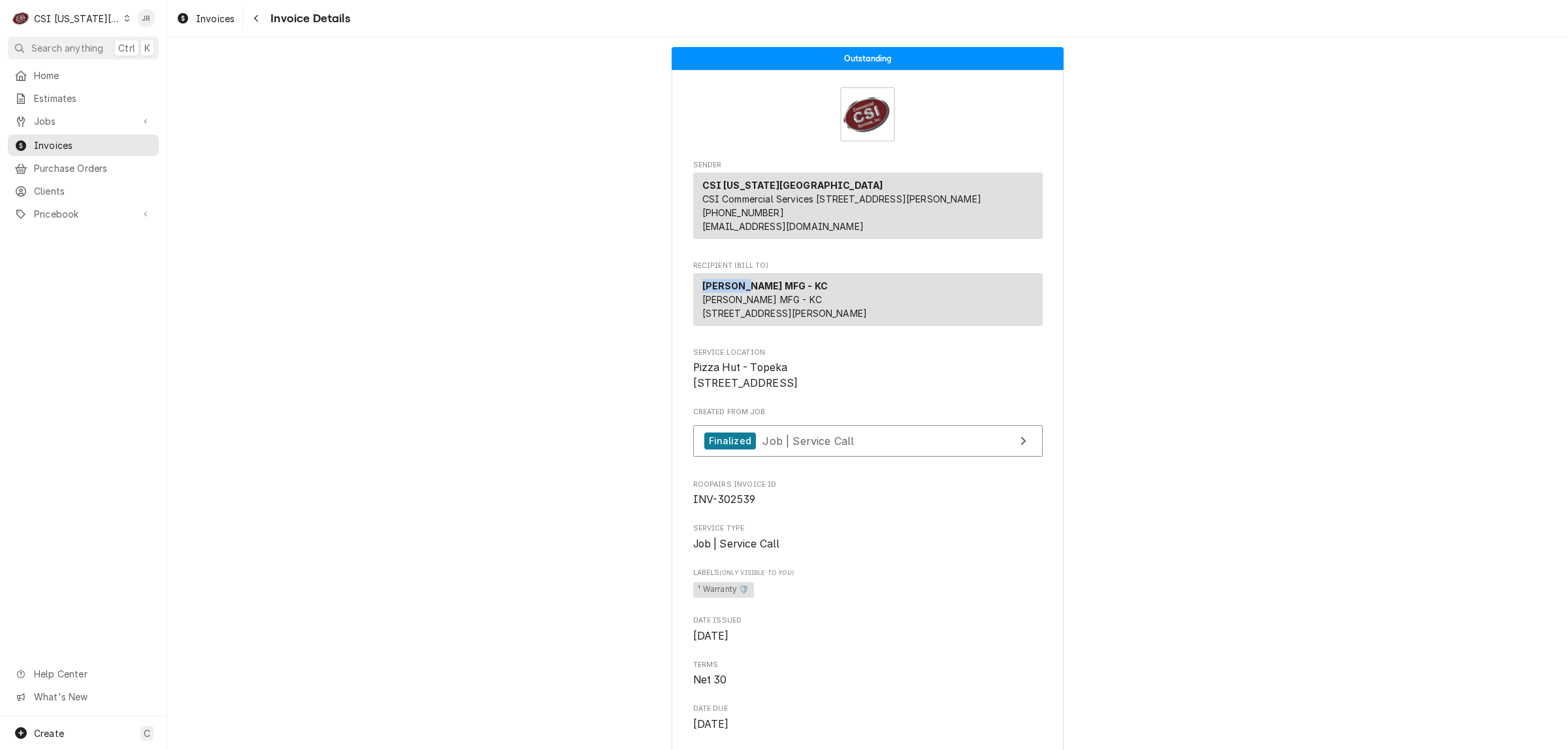
click at [726, 506] on span "INV-302539" at bounding box center [724, 499] width 63 height 13
copy span "302539"
click at [57, 138] on div "Invoices" at bounding box center [83, 146] width 146 height 17
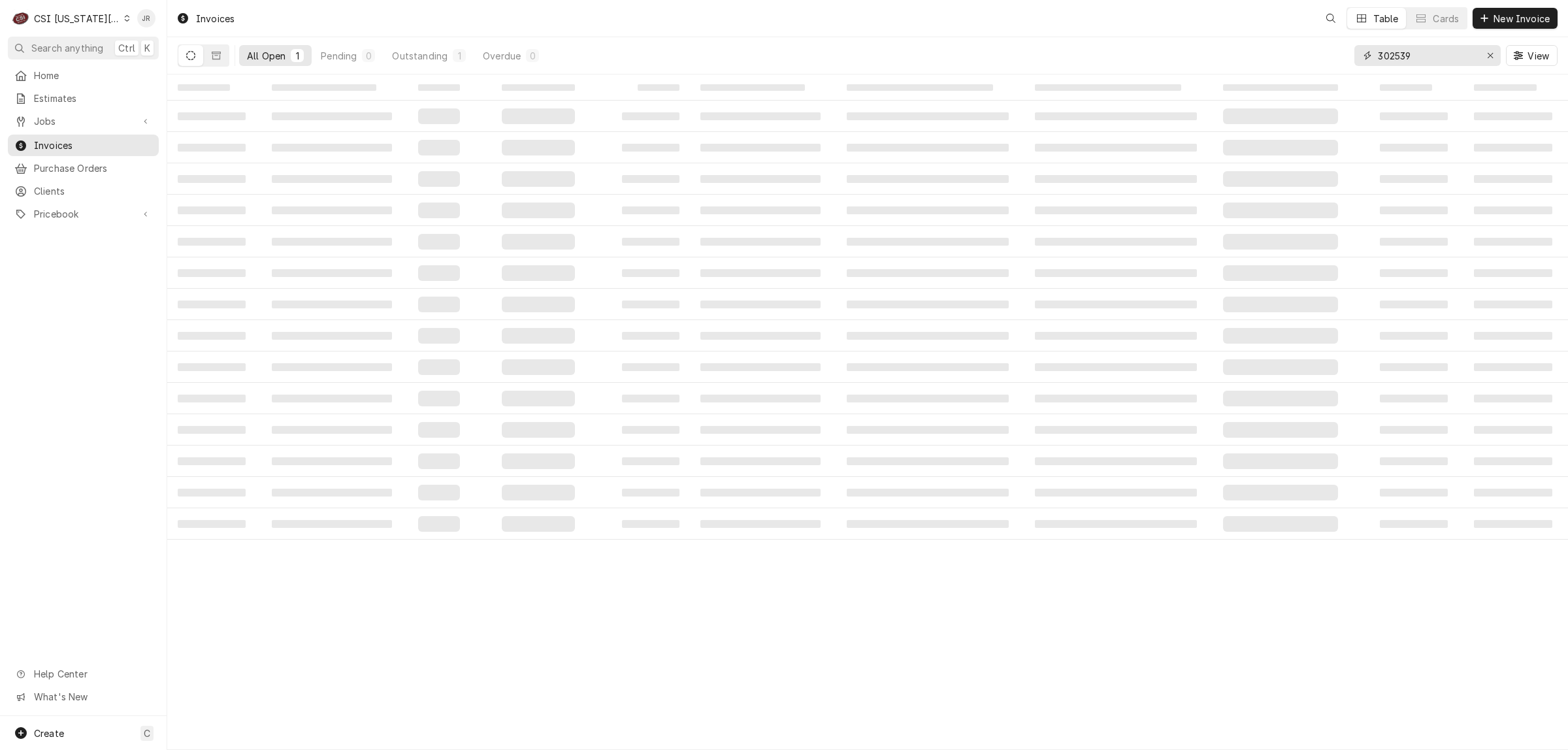
click at [1435, 50] on input "302539" at bounding box center [1426, 56] width 98 height 21
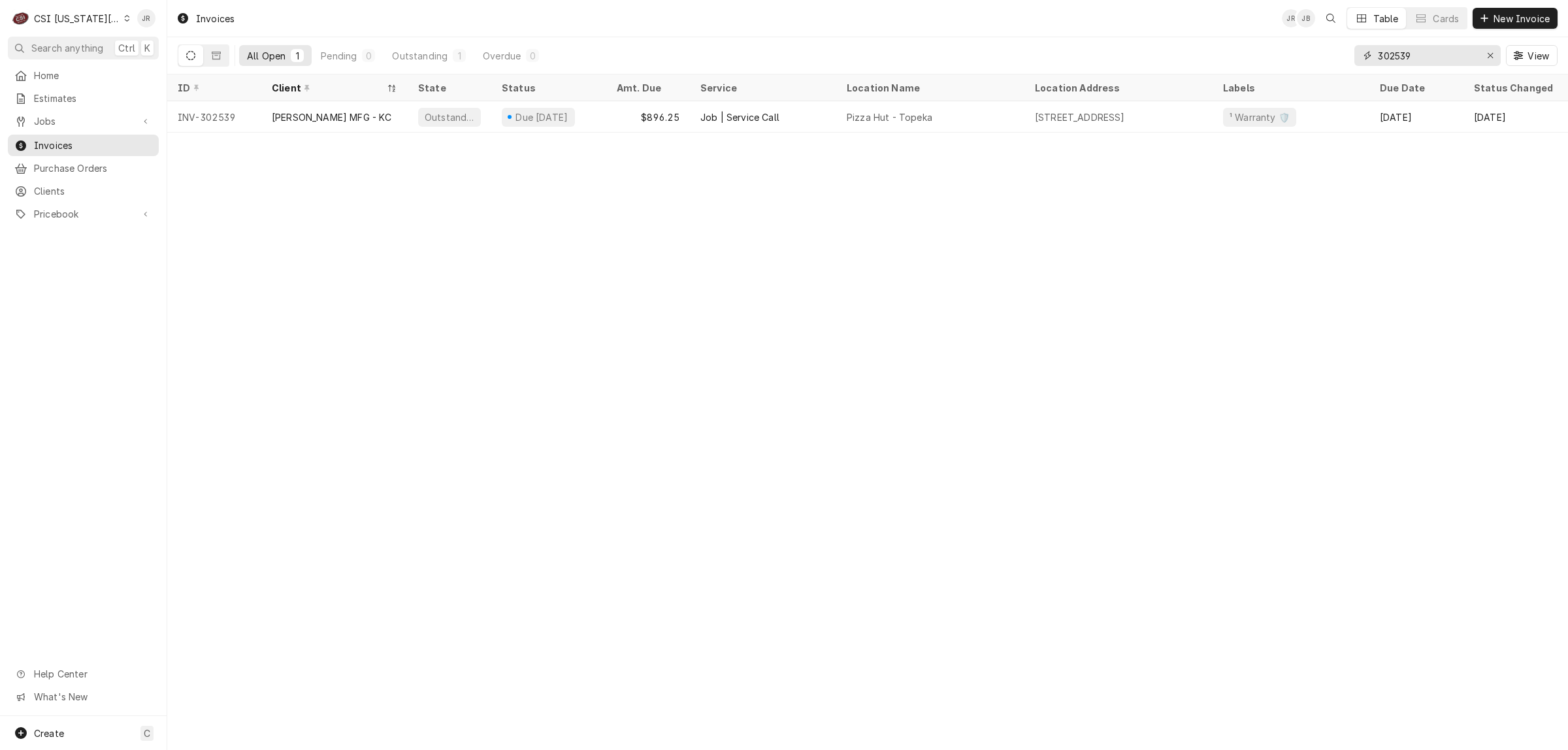
click at [1435, 50] on input "302539" at bounding box center [1426, 56] width 98 height 21
type input "302540"
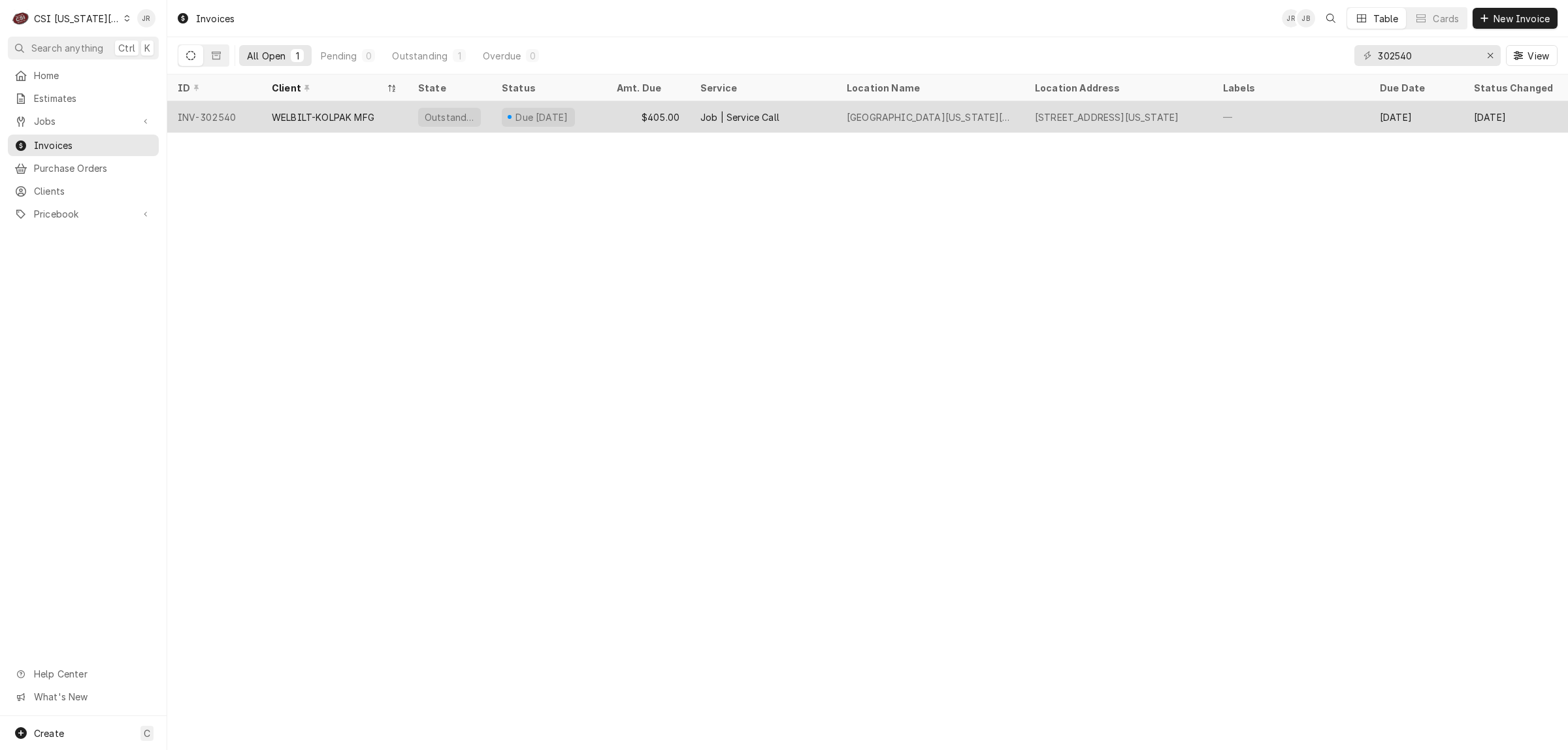
click at [521, 119] on div "Due in 23 days" at bounding box center [542, 117] width 56 height 14
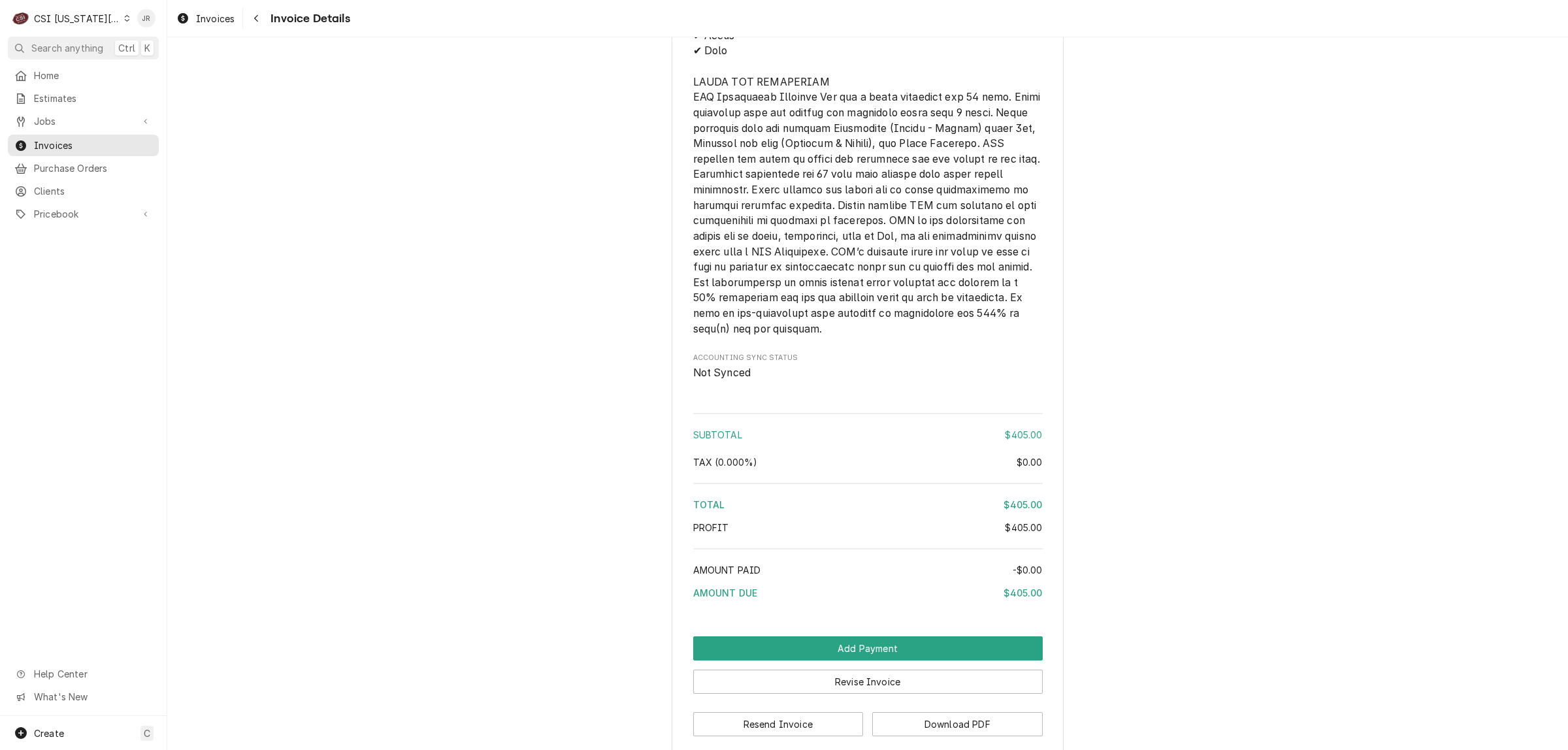
scroll to position [2062, 0]
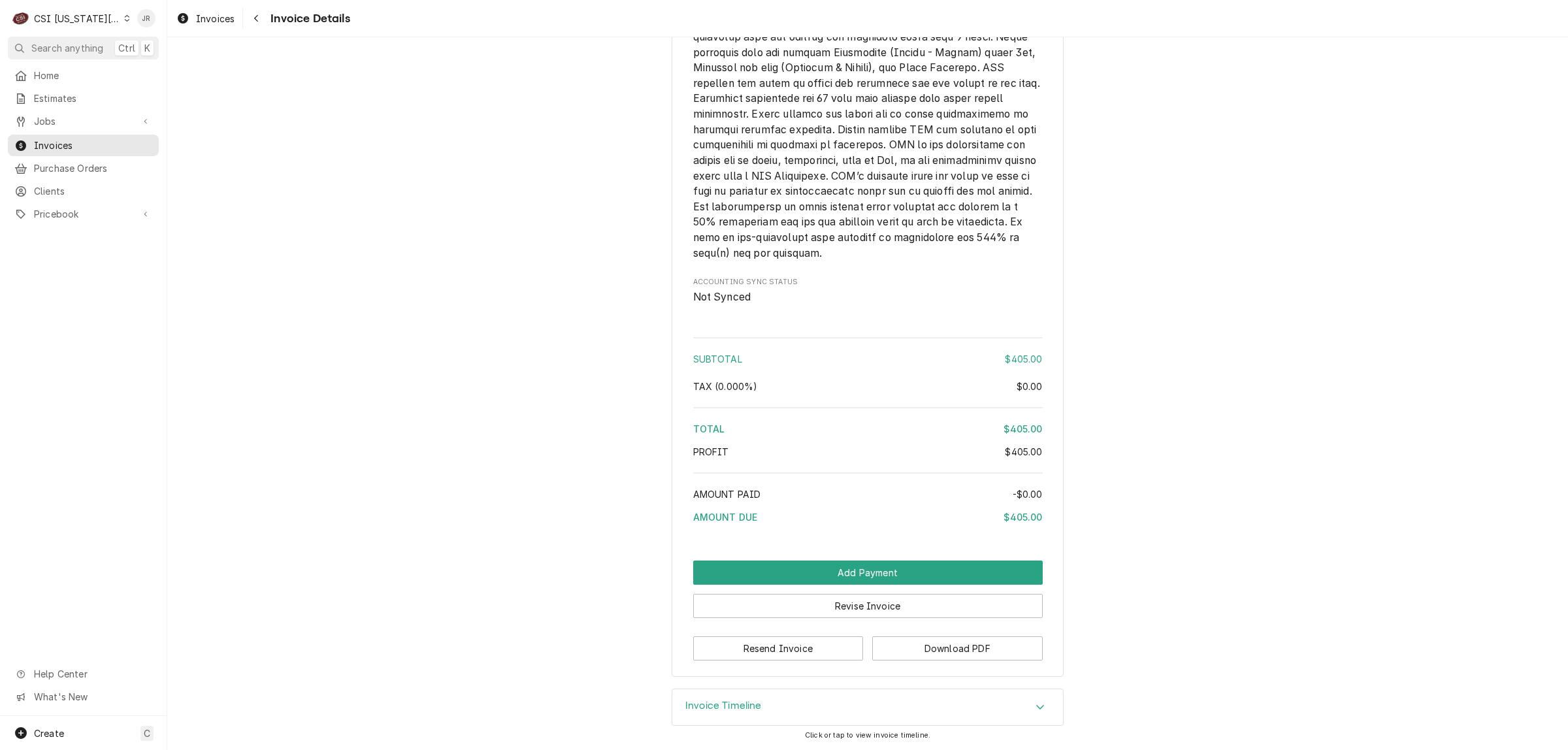
click at [785, 703] on div "Invoice Timeline" at bounding box center [867, 708] width 390 height 37
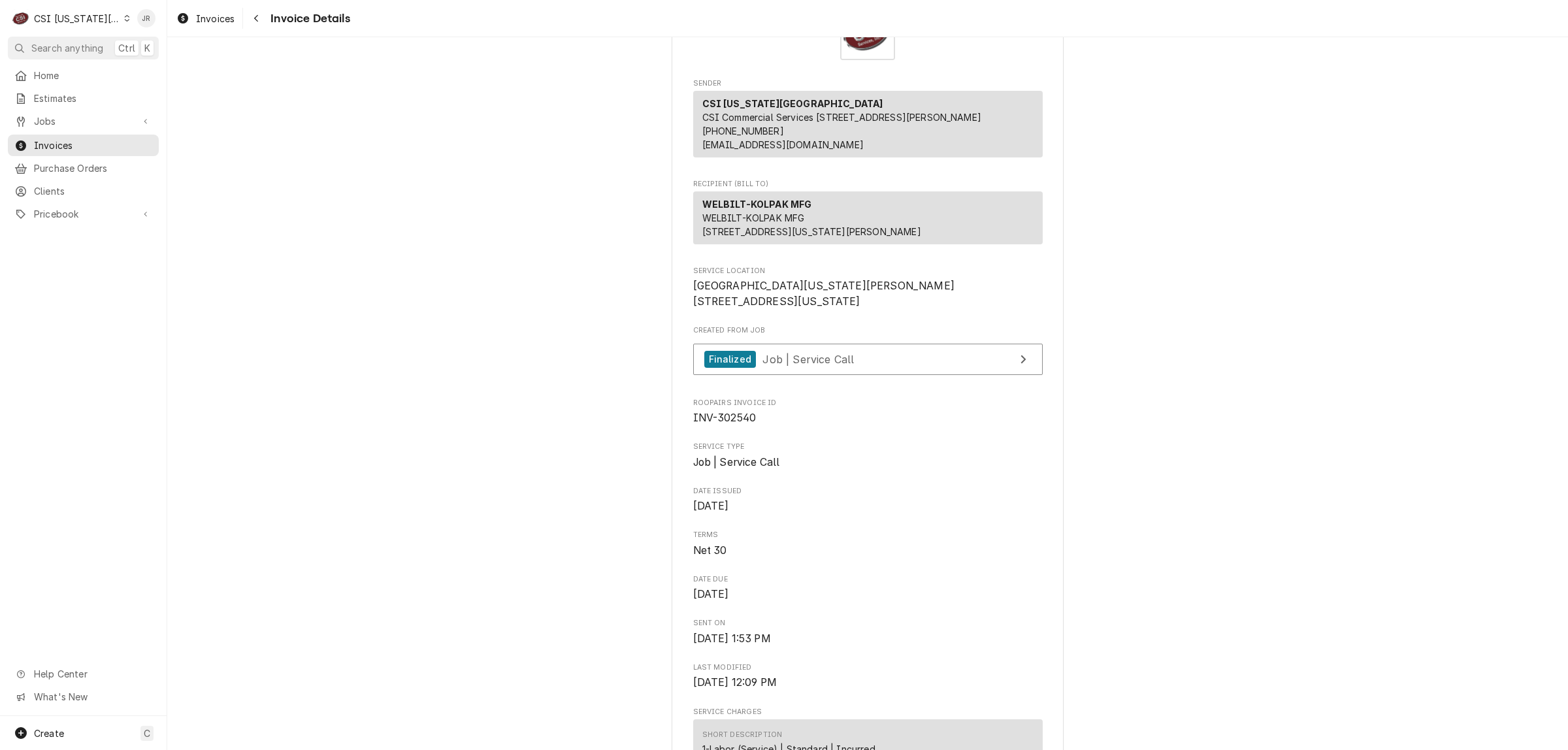
scroll to position [0, 0]
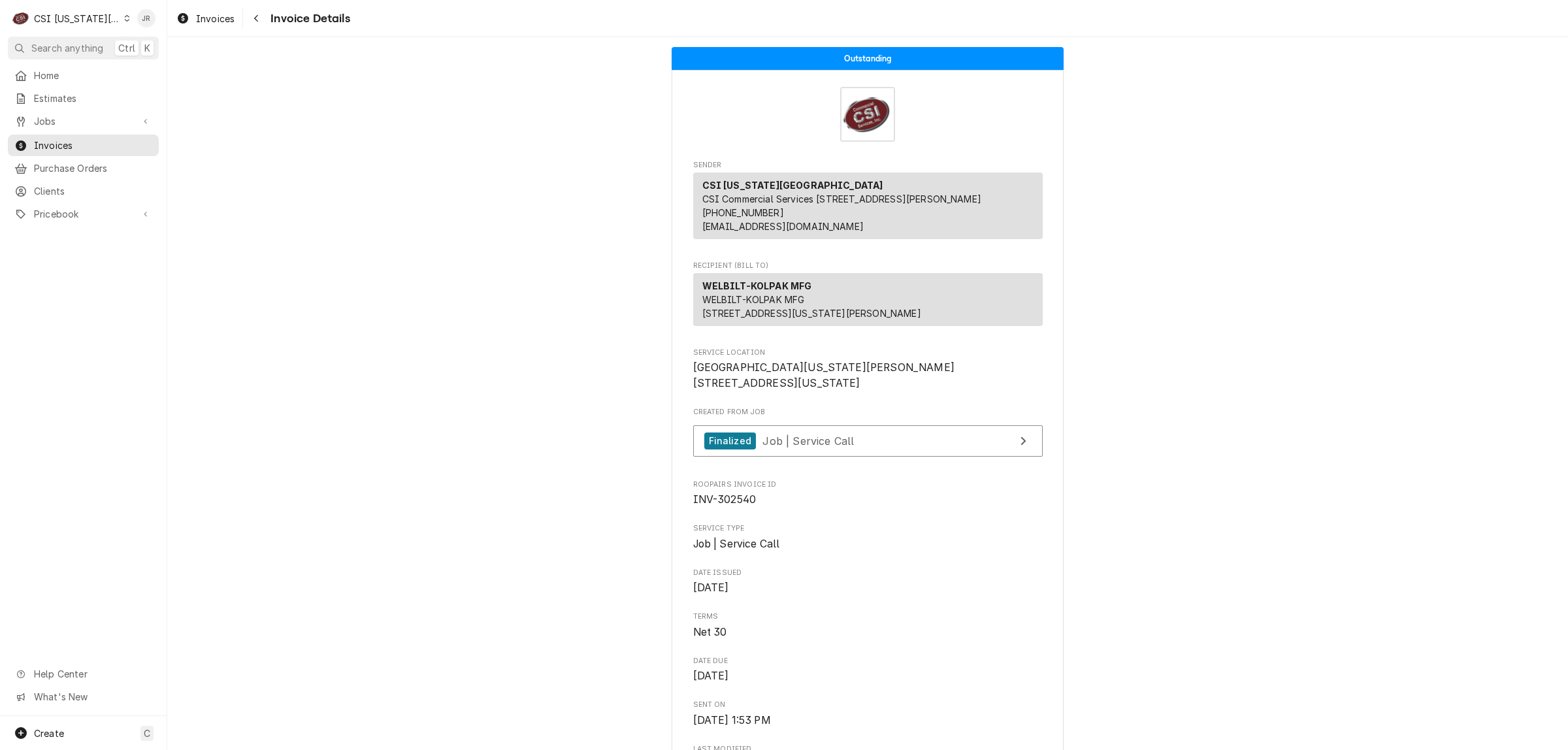
click at [739, 506] on span "INV-302540" at bounding box center [725, 499] width 64 height 13
copy span "302540"
click at [147, 17] on div "Jessica Rentfro's Avatar" at bounding box center [146, 18] width 18 height 18
click at [196, 171] on div "Log Out" at bounding box center [208, 174] width 98 height 14
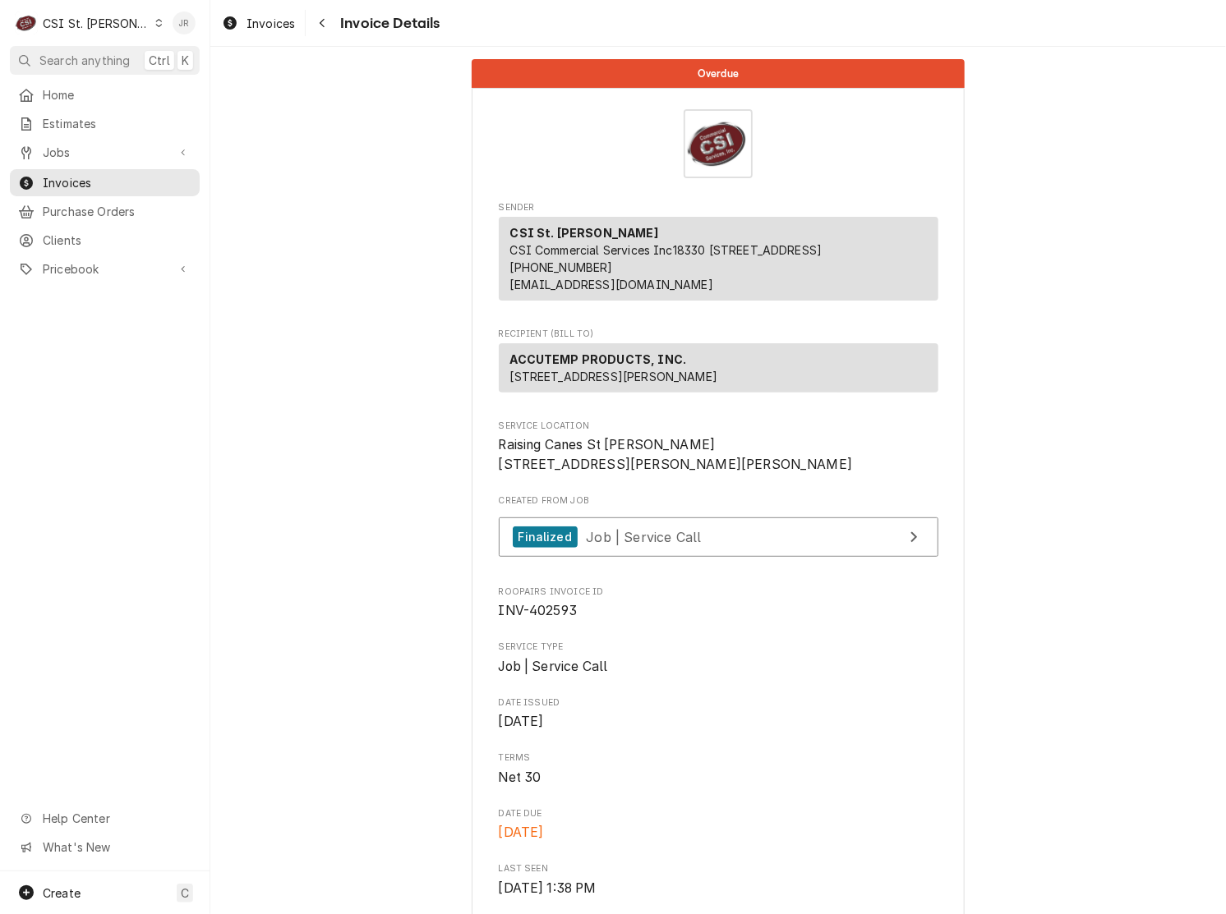
click at [178, 21] on div "Jessica Rentfro's Avatar" at bounding box center [184, 23] width 23 height 23
click at [246, 220] on div "Log Out" at bounding box center [250, 219] width 161 height 27
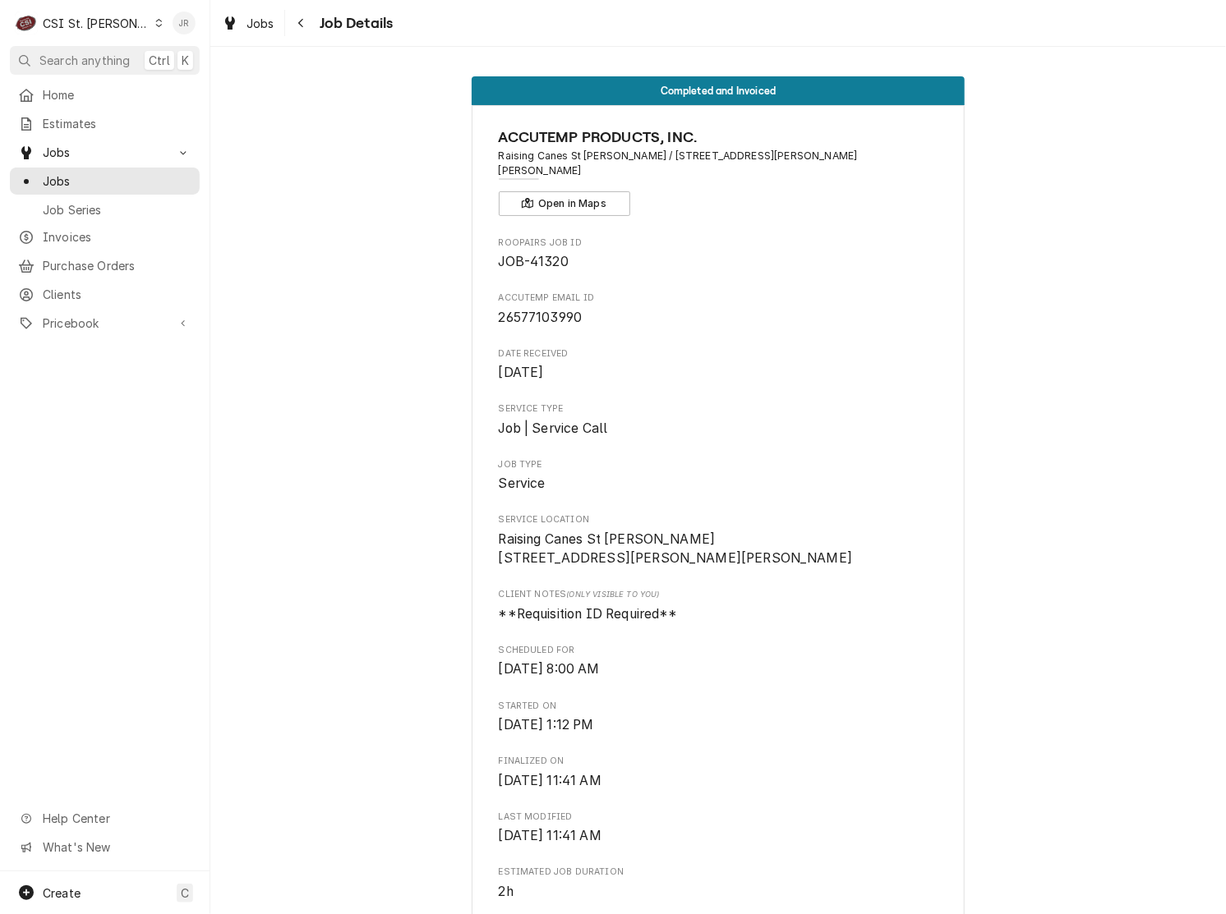
click at [191, 17] on div "Jessica Rentfro's Avatar" at bounding box center [184, 23] width 23 height 23
click at [232, 214] on div "Log Out" at bounding box center [262, 219] width 123 height 17
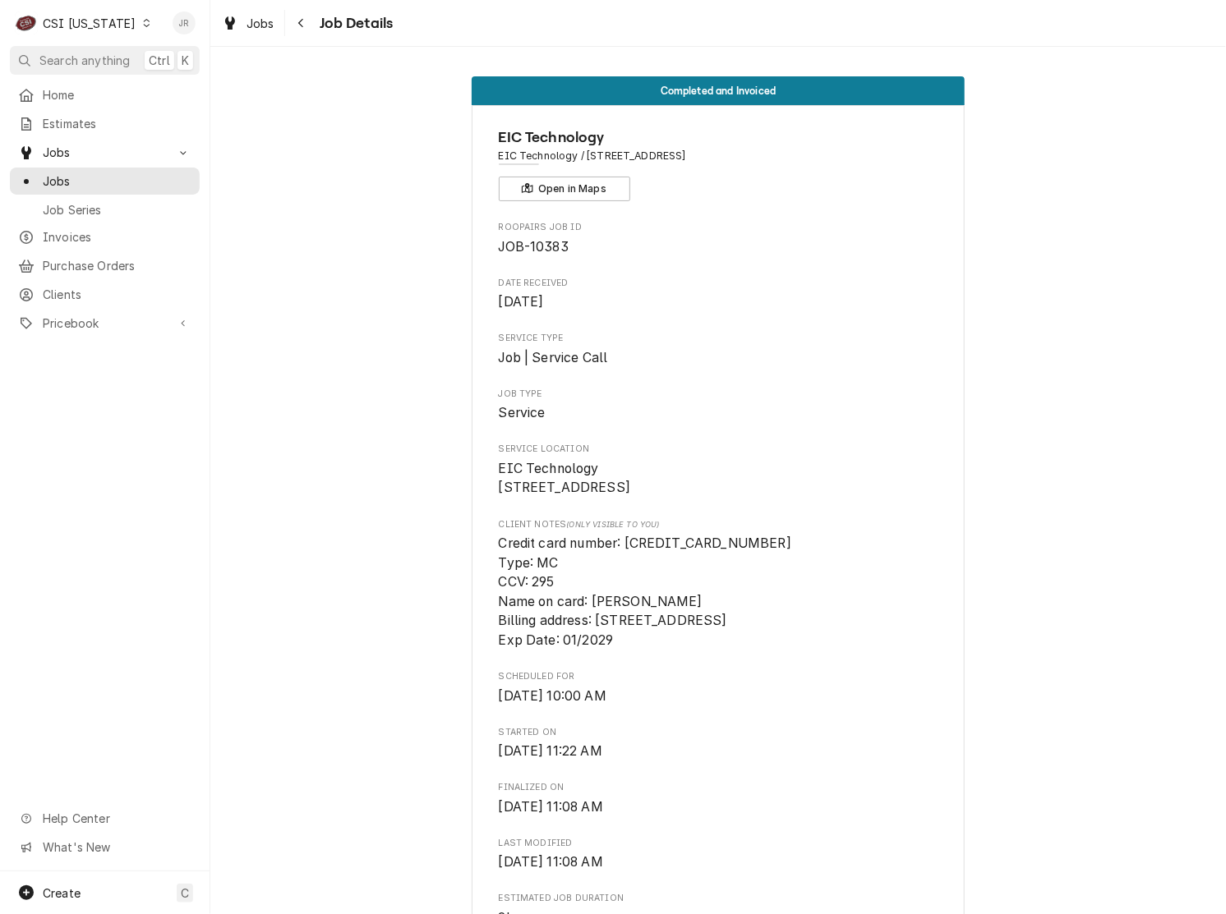
click at [182, 25] on div "Jessica Rentfro's Avatar" at bounding box center [184, 23] width 23 height 23
click at [230, 211] on div "Log Out" at bounding box center [262, 219] width 123 height 17
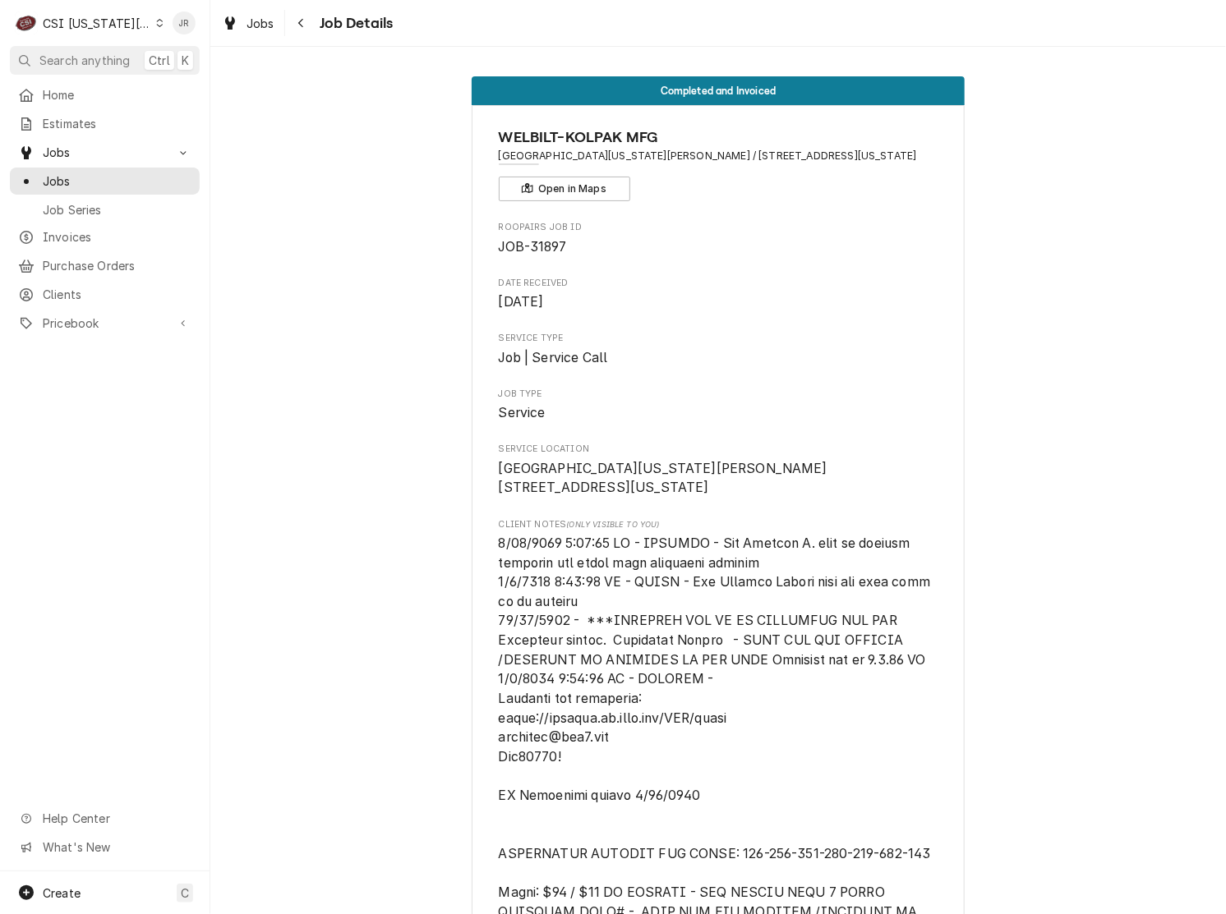
scroll to position [1232, 0]
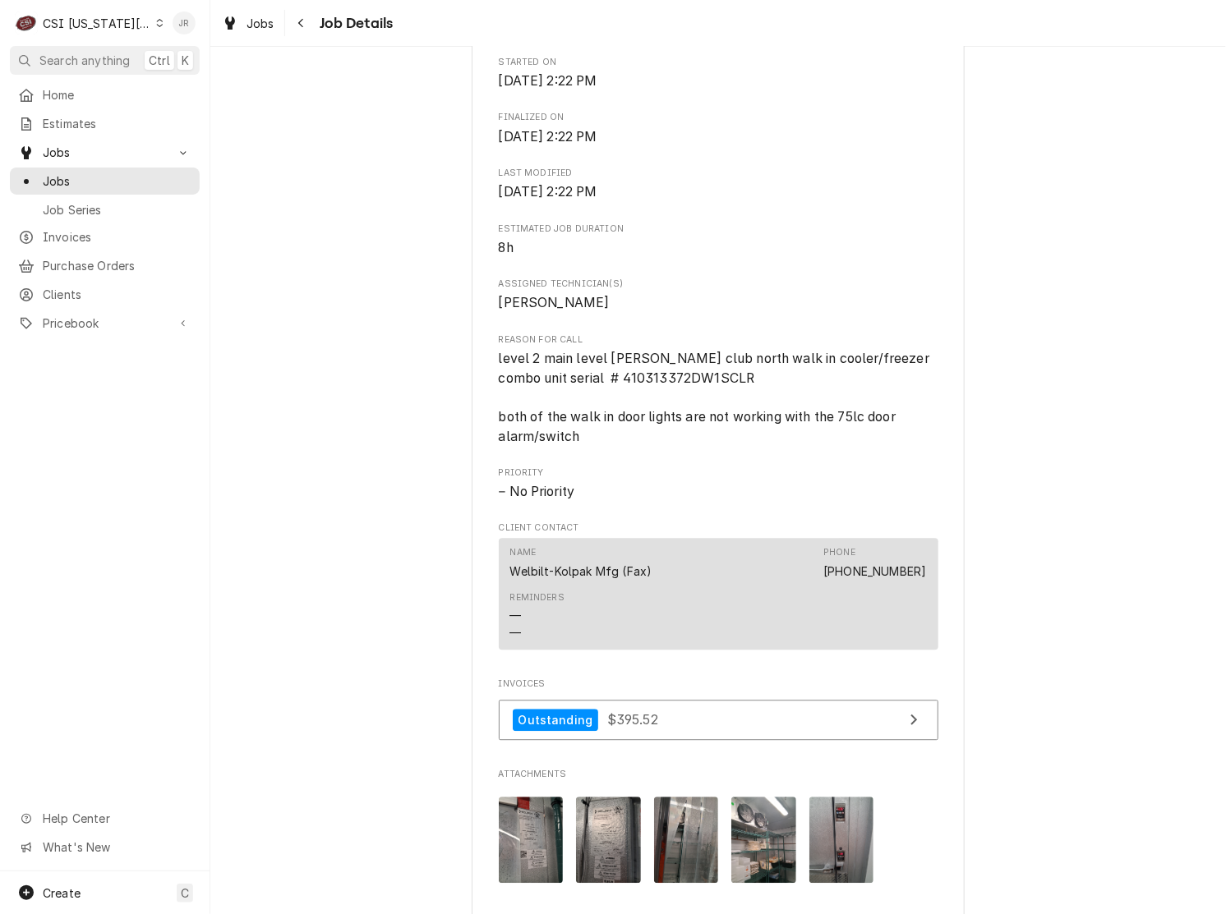
click at [179, 15] on div "Jessica Rentfro's Avatar" at bounding box center [184, 23] width 23 height 23
click at [255, 218] on div "Log Out" at bounding box center [262, 219] width 123 height 17
